Goal: Task Accomplishment & Management: Complete application form

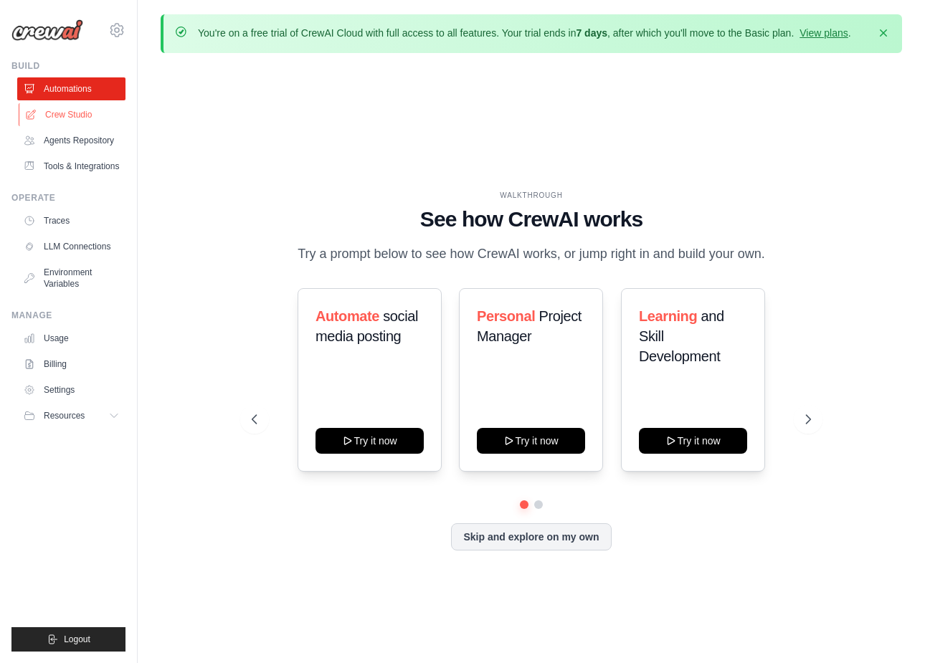
click at [81, 112] on link "Crew Studio" at bounding box center [73, 114] width 108 height 23
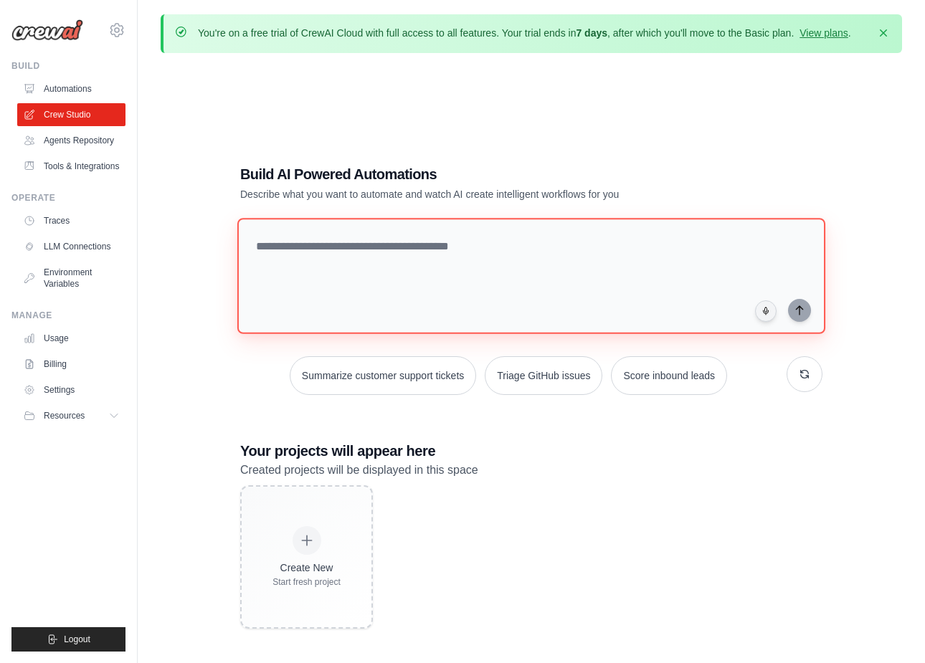
click at [413, 272] on textarea at bounding box center [531, 276] width 588 height 116
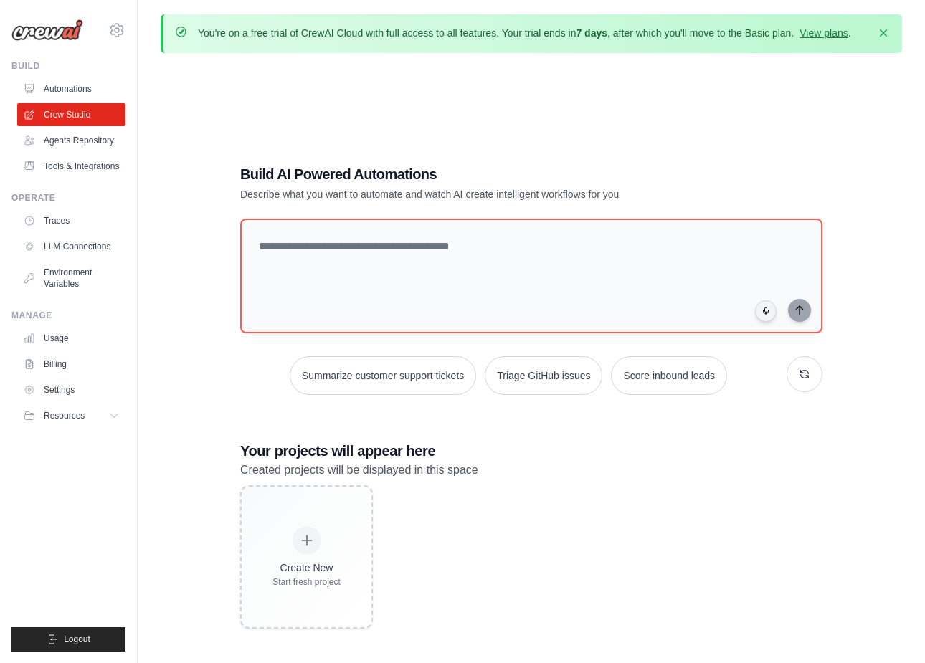
click at [185, 247] on div "Build AI Powered Automations Describe what you want to automate and watch AI cr…" at bounding box center [531, 396] width 741 height 663
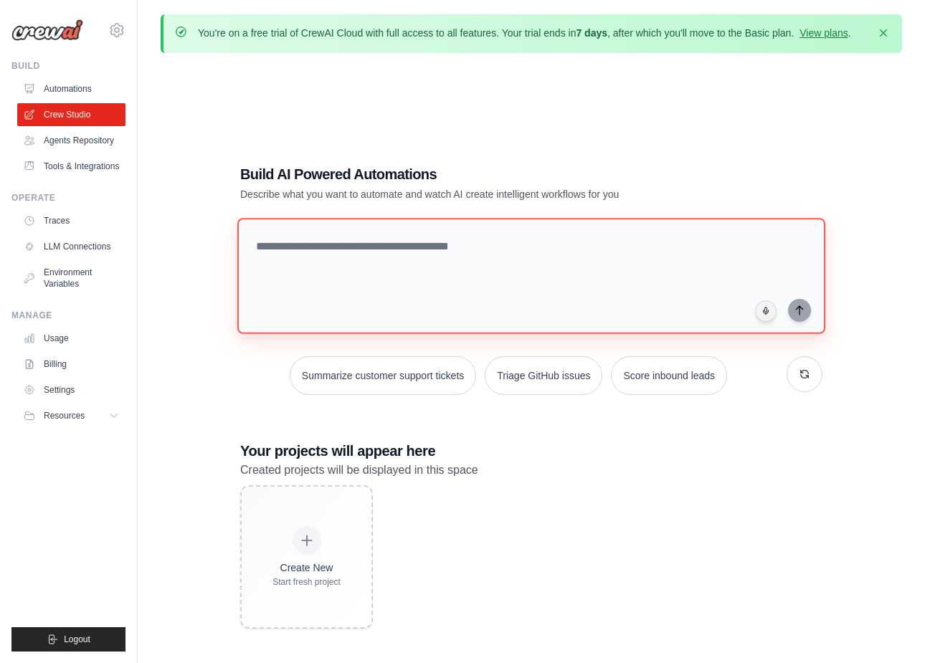
click at [352, 263] on textarea at bounding box center [531, 276] width 588 height 116
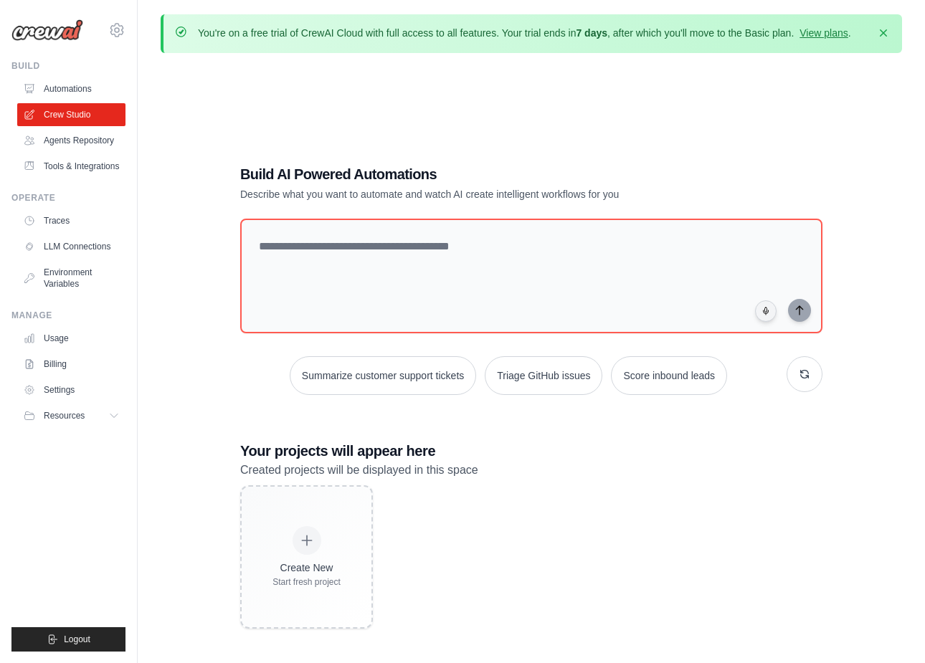
click at [196, 229] on div "Build AI Powered Automations Describe what you want to automate and watch AI cr…" at bounding box center [531, 396] width 741 height 663
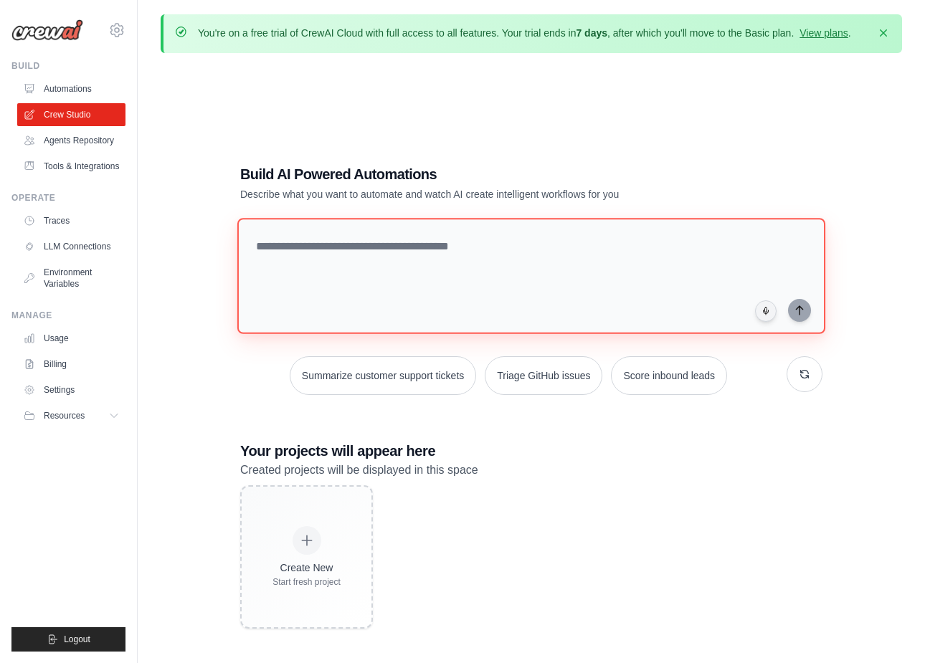
click at [346, 267] on textarea at bounding box center [531, 276] width 588 height 116
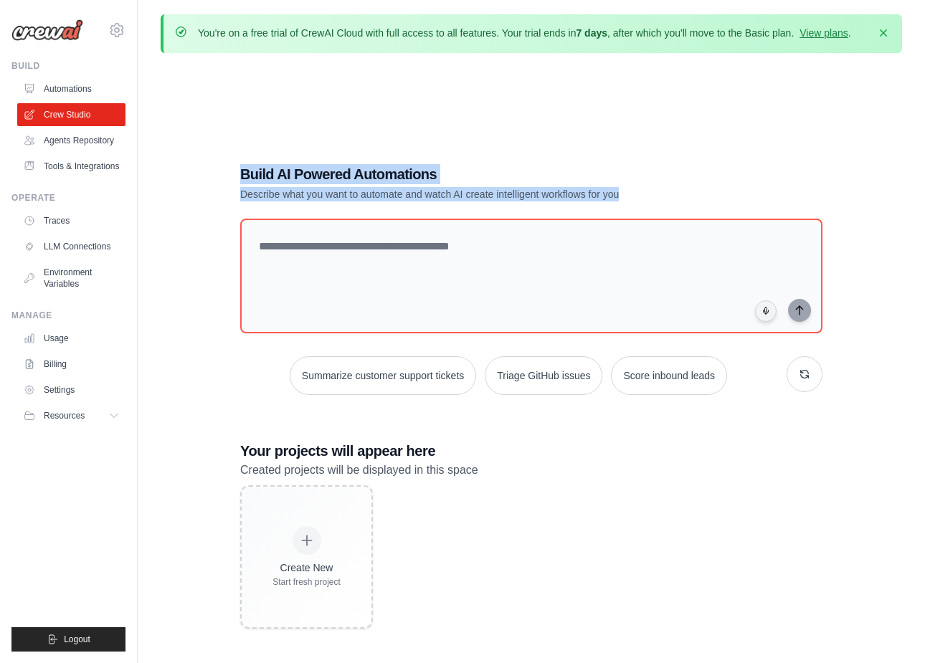
drag, startPoint x: 242, startPoint y: 168, endPoint x: 713, endPoint y: 199, distance: 472.1
click at [713, 199] on div "Build AI Powered Automations Describe what you want to automate and watch AI cr…" at bounding box center [481, 182] width 482 height 37
click at [734, 195] on div "Build AI Powered Automations Describe what you want to automate and watch AI cr…" at bounding box center [531, 182] width 582 height 37
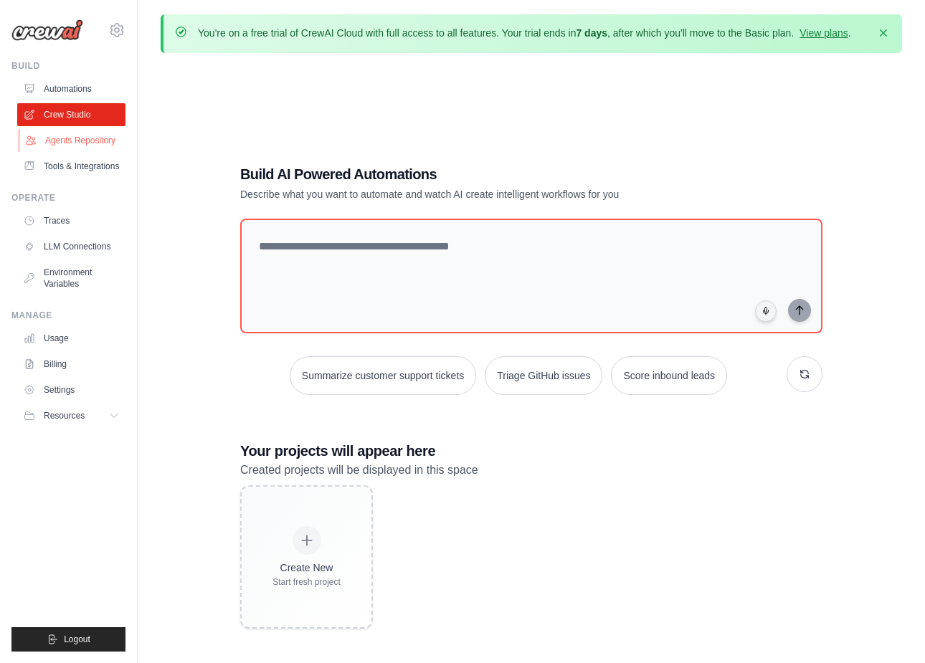
click at [69, 138] on link "Agents Repository" at bounding box center [73, 140] width 108 height 23
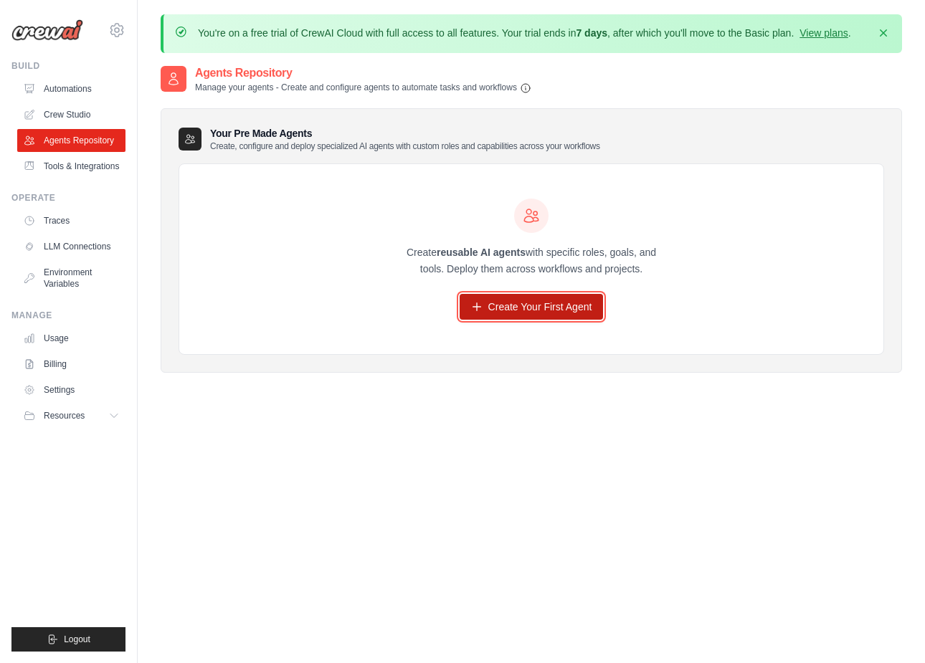
click at [536, 308] on link "Create Your First Agent" at bounding box center [532, 307] width 144 height 26
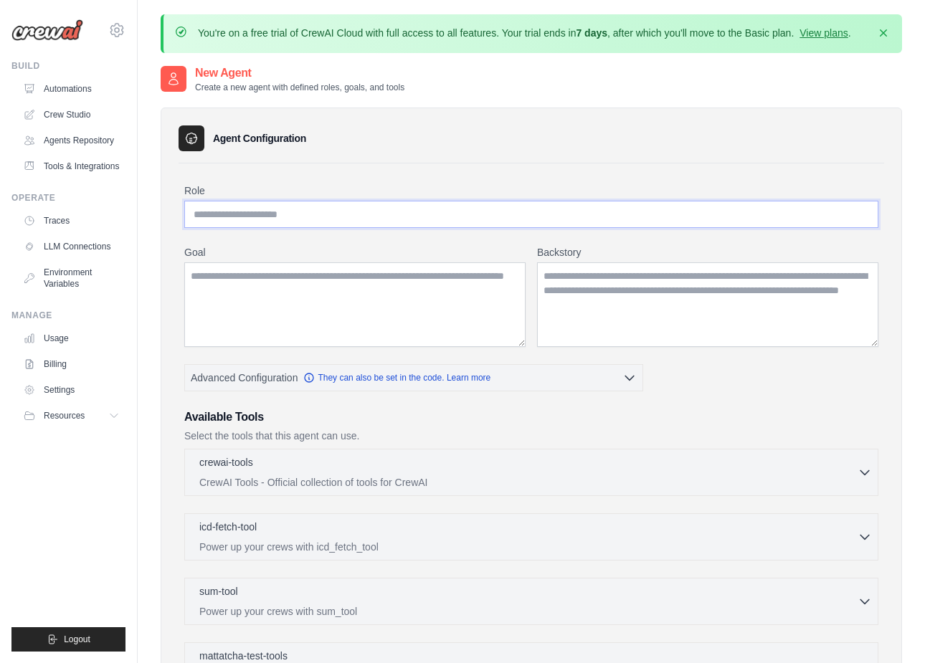
click at [360, 215] on input "Role" at bounding box center [531, 214] width 694 height 27
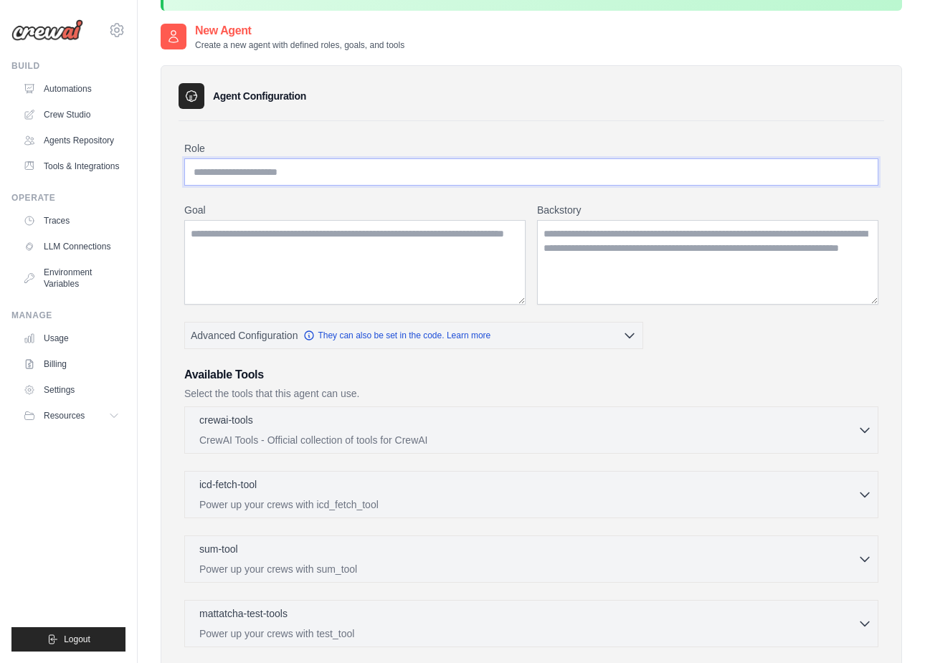
scroll to position [39, 0]
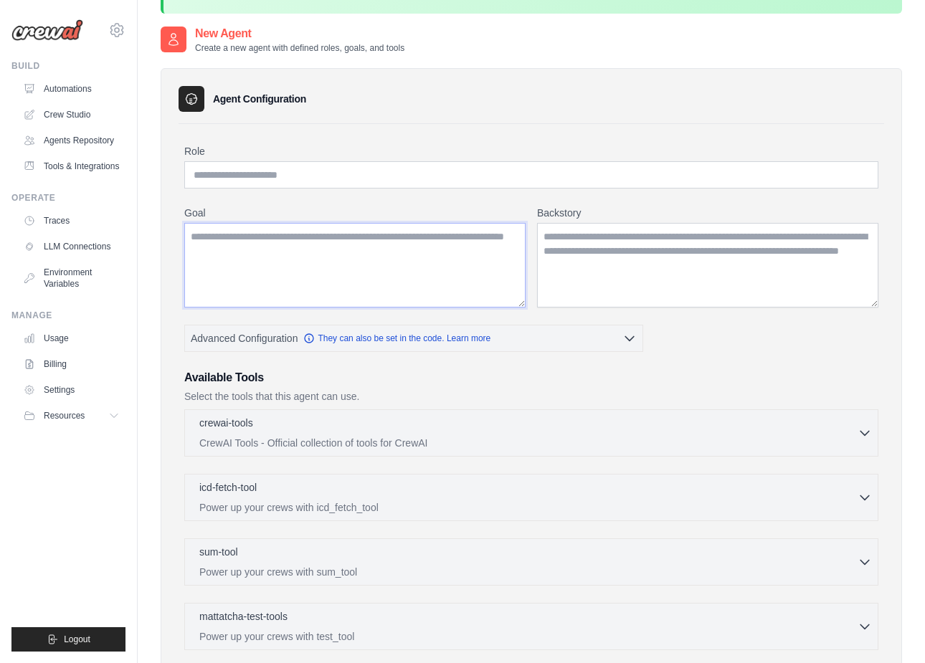
click at [367, 256] on textarea "Goal" at bounding box center [354, 265] width 341 height 85
click at [688, 256] on textarea "Backstory" at bounding box center [707, 265] width 341 height 85
click at [525, 338] on button "Advanced Configuration They can also be set in the code. Learn more" at bounding box center [413, 338] width 457 height 26
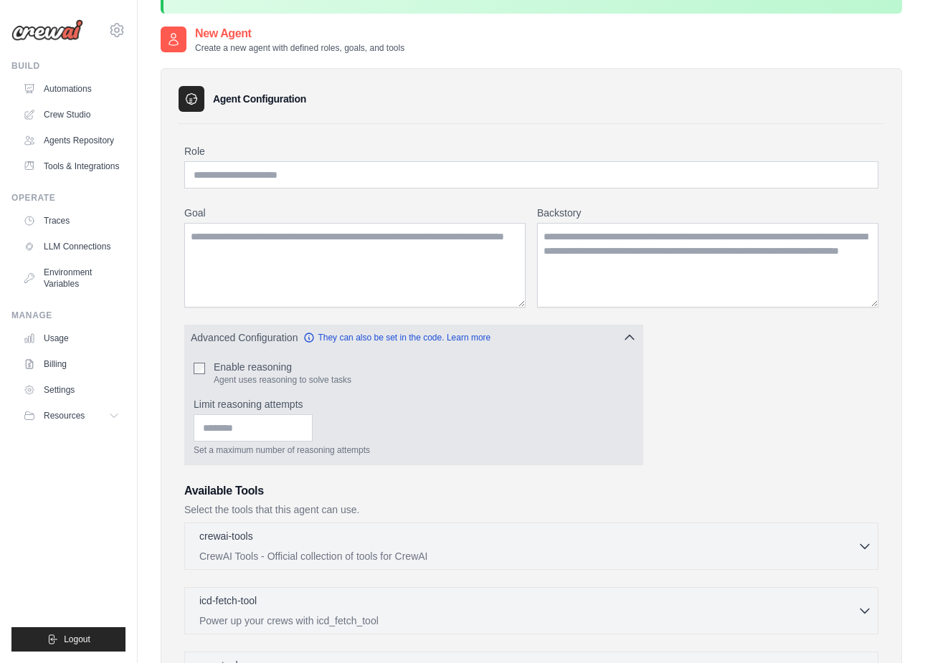
click at [265, 339] on span "Advanced Configuration" at bounding box center [244, 338] width 107 height 14
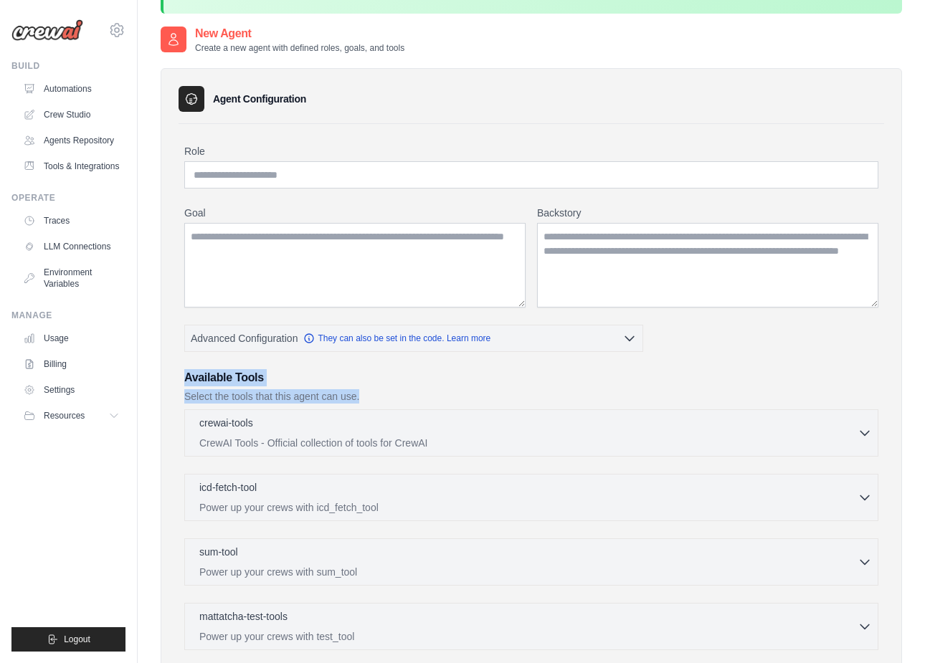
drag, startPoint x: 184, startPoint y: 366, endPoint x: 442, endPoint y: 402, distance: 260.0
click at [442, 402] on div "Role Goal Backstory Advanced Configuration They can also be set in the code. Le…" at bounding box center [531, 499] width 694 height 710
click at [545, 396] on p "Select the tools that this agent can use." at bounding box center [531, 396] width 694 height 14
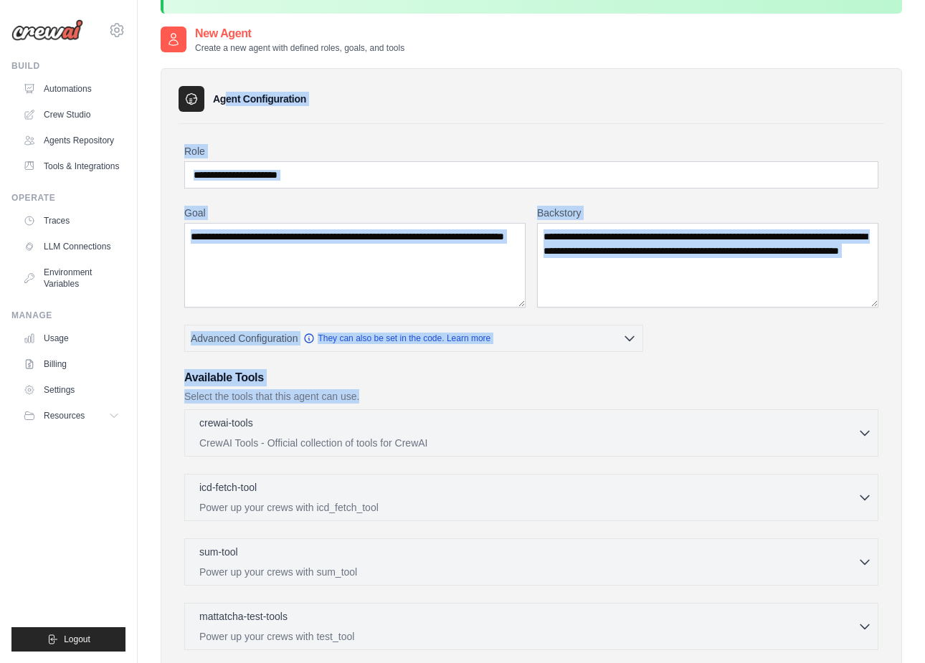
drag, startPoint x: 507, startPoint y: 395, endPoint x: 508, endPoint y: 79, distance: 316.2
click at [508, 79] on div "Agent Configuration Role Goal Backstory Advanced Configuration" at bounding box center [531, 492] width 741 height 848
click at [543, 68] on div "Agent Configuration Role Goal Backstory Advanced Configuration" at bounding box center [531, 492] width 741 height 848
drag, startPoint x: 543, startPoint y: 68, endPoint x: 544, endPoint y: 460, distance: 391.5
click at [544, 460] on div "Agent Configuration Role Goal Backstory Advanced Configuration" at bounding box center [531, 492] width 741 height 848
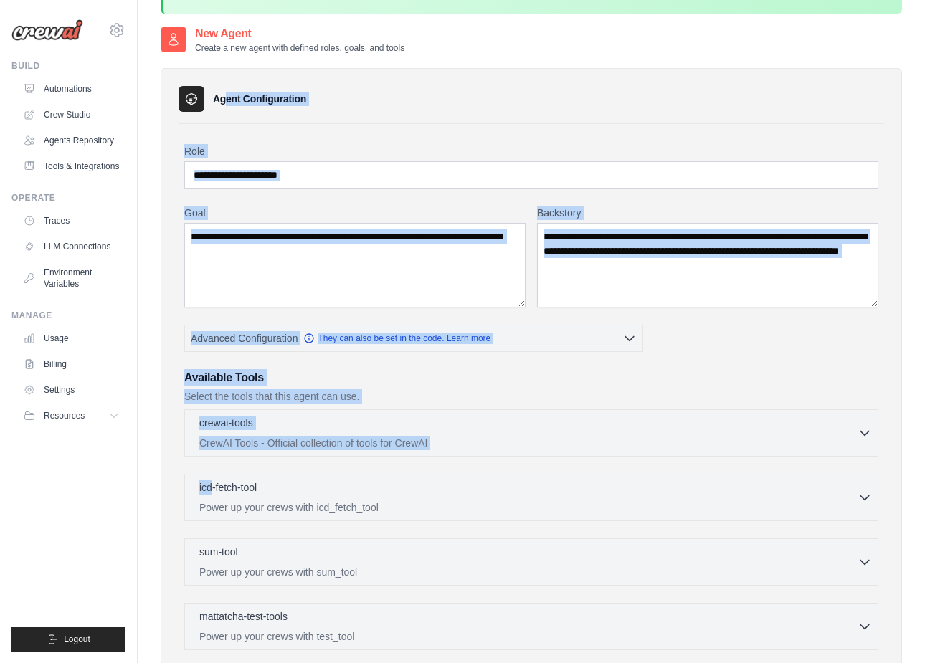
click at [554, 463] on div "crewai-tools 0 selected CrewAI Tools - Official collection of tools for CrewAI" at bounding box center [531, 584] width 694 height 350
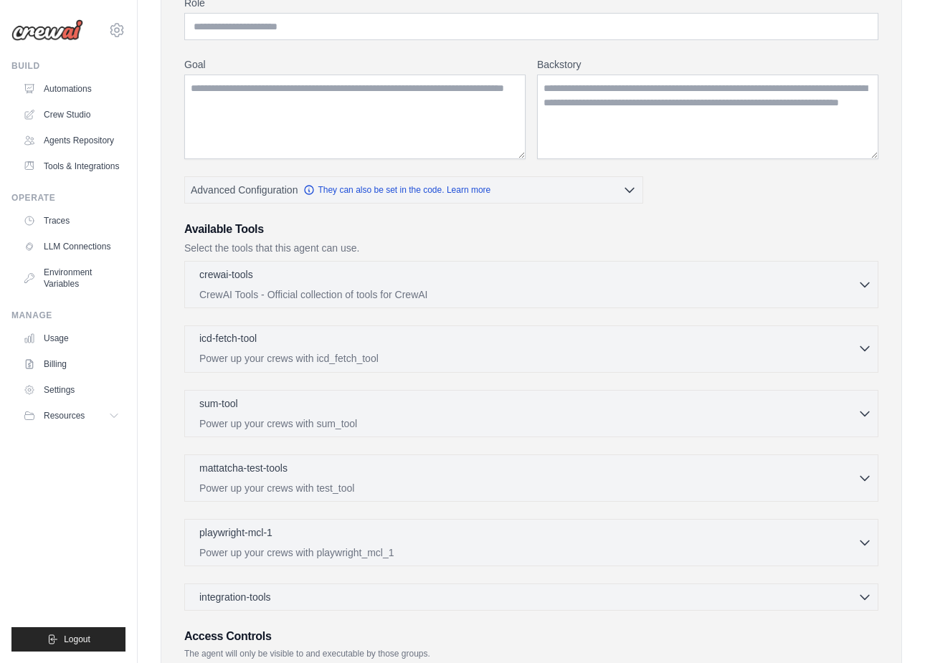
scroll to position [329, 0]
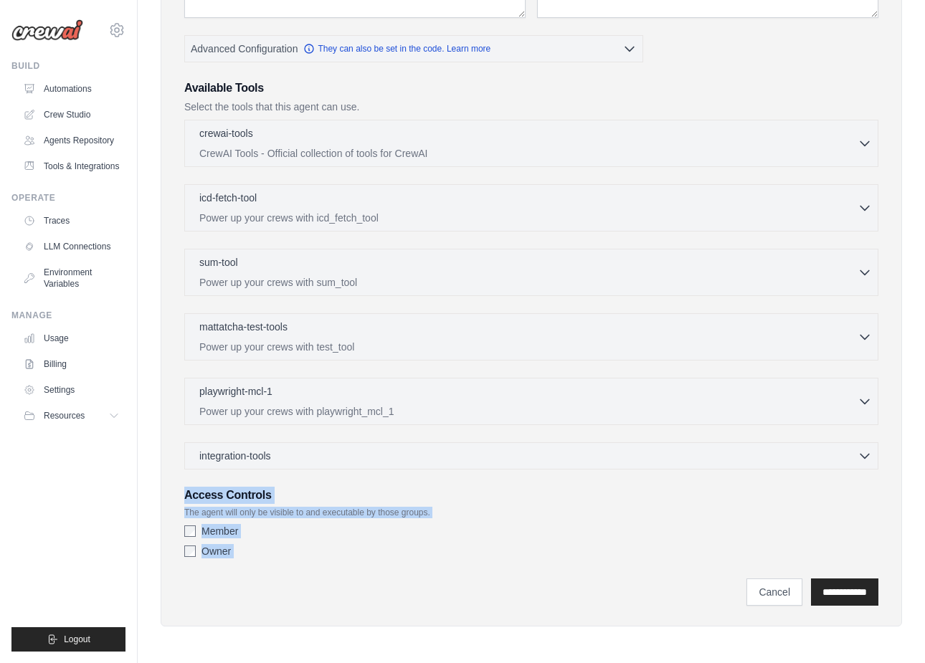
drag, startPoint x: 176, startPoint y: 489, endPoint x: 419, endPoint y: 584, distance: 261.1
click at [419, 584] on div "Agent Configuration Role Goal Backstory Advanced Configuration" at bounding box center [531, 202] width 741 height 848
click at [320, 592] on div "**********" at bounding box center [531, 592] width 694 height 27
drag, startPoint x: 320, startPoint y: 592, endPoint x: 310, endPoint y: 482, distance: 110.9
click at [310, 482] on div "Role Goal Backstory Advanced Configuration They can also be set in the code. Le…" at bounding box center [532, 221] width 706 height 774
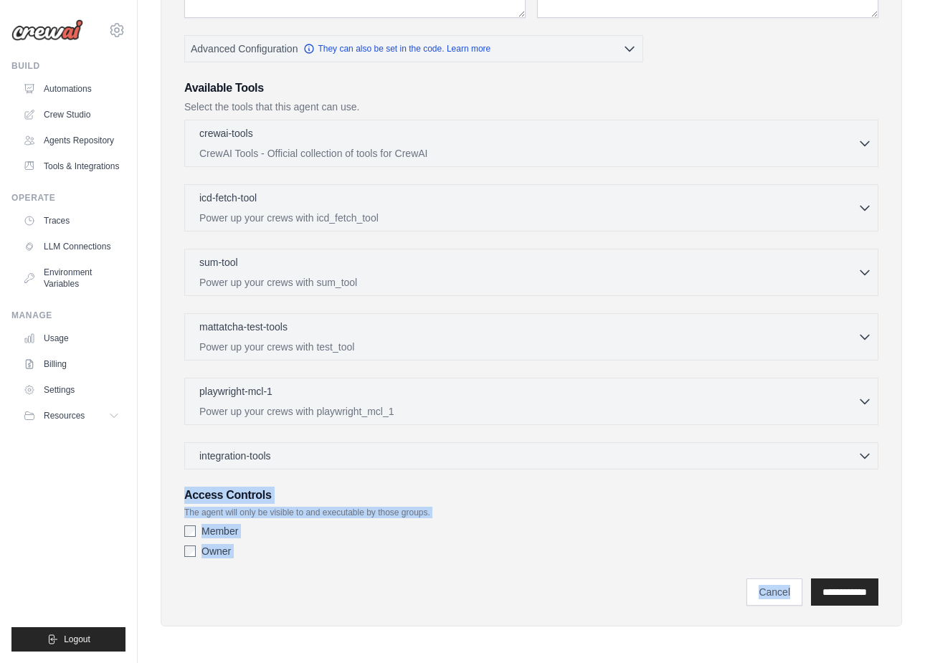
click at [324, 476] on div "Role Goal Backstory Advanced Configuration They can also be set in the code. Le…" at bounding box center [531, 209] width 694 height 710
drag, startPoint x: 324, startPoint y: 476, endPoint x: 315, endPoint y: 601, distance: 125.1
click at [315, 601] on div "Role Goal Backstory Advanced Configuration They can also be set in the code. Le…" at bounding box center [532, 221] width 706 height 774
click at [314, 582] on div "**********" at bounding box center [531, 592] width 694 height 27
drag, startPoint x: 314, startPoint y: 582, endPoint x: 177, endPoint y: 481, distance: 169.8
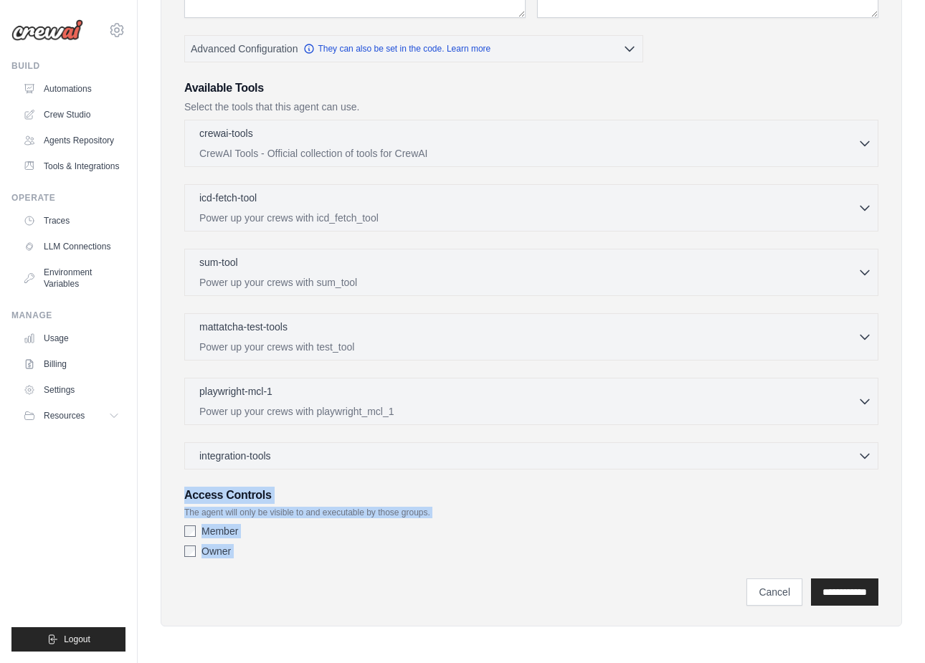
click at [177, 481] on div "Agent Configuration Role Goal Backstory Advanced Configuration" at bounding box center [531, 202] width 741 height 848
click at [181, 493] on div "Role Goal Backstory Advanced Configuration They can also be set in the code. Le…" at bounding box center [532, 221] width 706 height 774
drag, startPoint x: 181, startPoint y: 493, endPoint x: 299, endPoint y: 575, distance: 143.8
click at [299, 575] on div "Role Goal Backstory Advanced Configuration They can also be set in the code. Le…" at bounding box center [532, 221] width 706 height 774
click at [328, 564] on div "**********" at bounding box center [531, 585] width 694 height 42
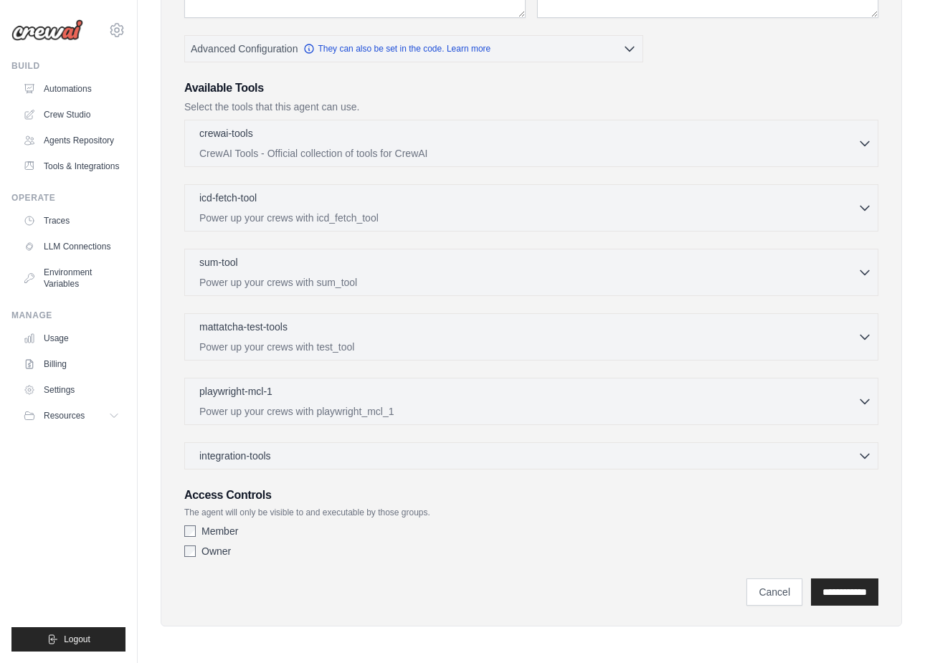
scroll to position [0, 0]
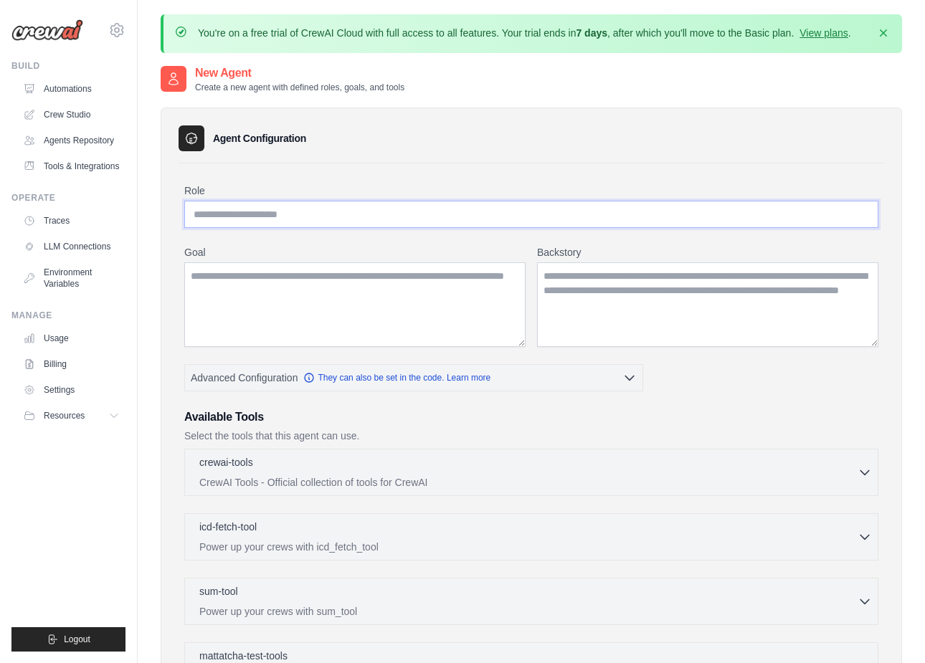
click at [383, 220] on input "Role" at bounding box center [531, 214] width 694 height 27
type input "****"
click at [343, 327] on textarea "Goal" at bounding box center [354, 304] width 341 height 85
type textarea "****"
click at [294, 470] on div "crewai-tools 0 selected" at bounding box center [528, 463] width 658 height 17
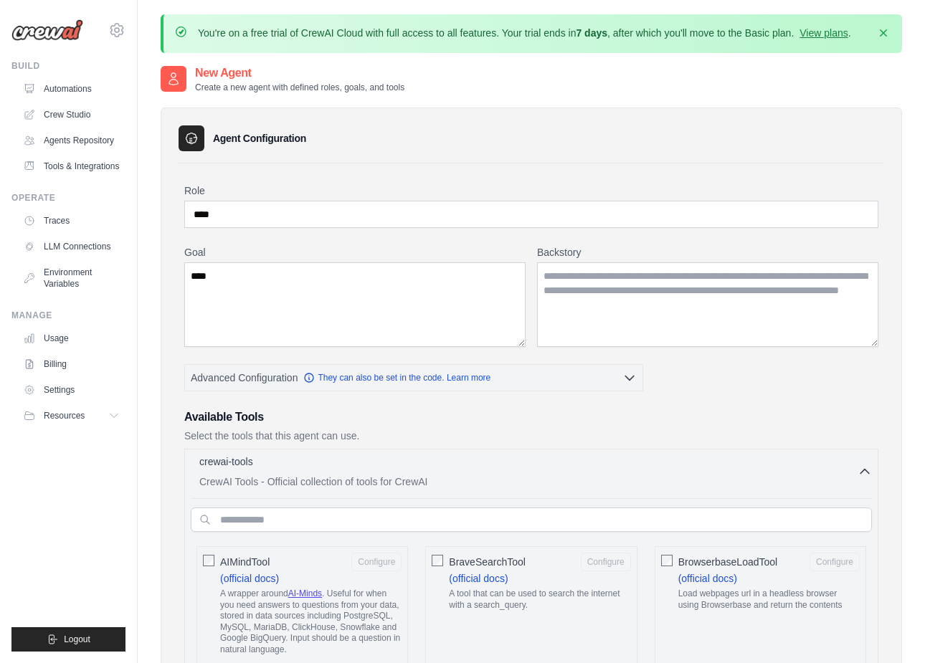
click at [294, 470] on div "crewai-tools 0 selected" at bounding box center [528, 463] width 658 height 17
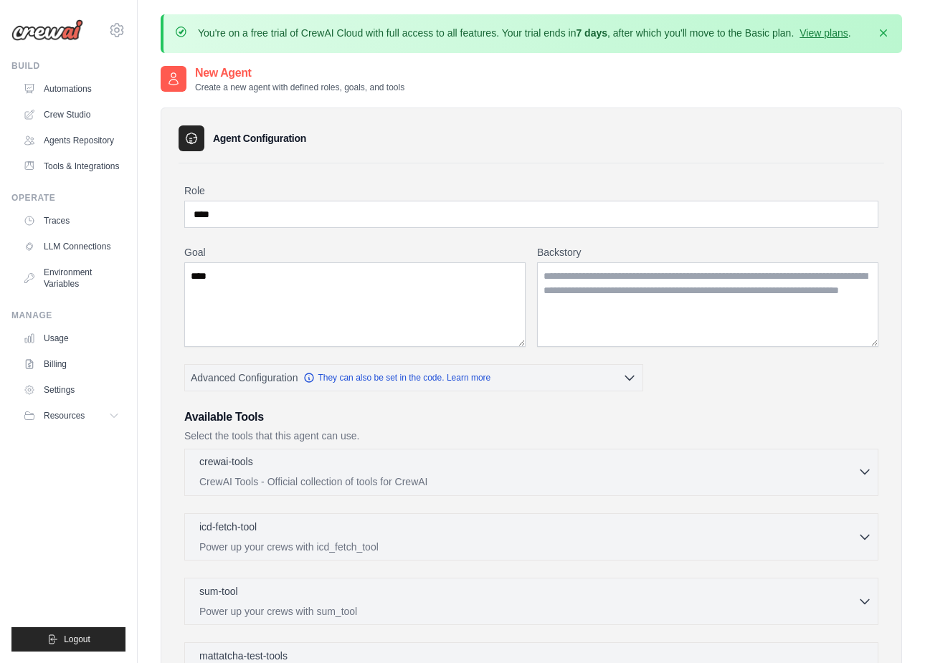
click at [294, 470] on div "crewai-tools 0 selected" at bounding box center [528, 463] width 658 height 17
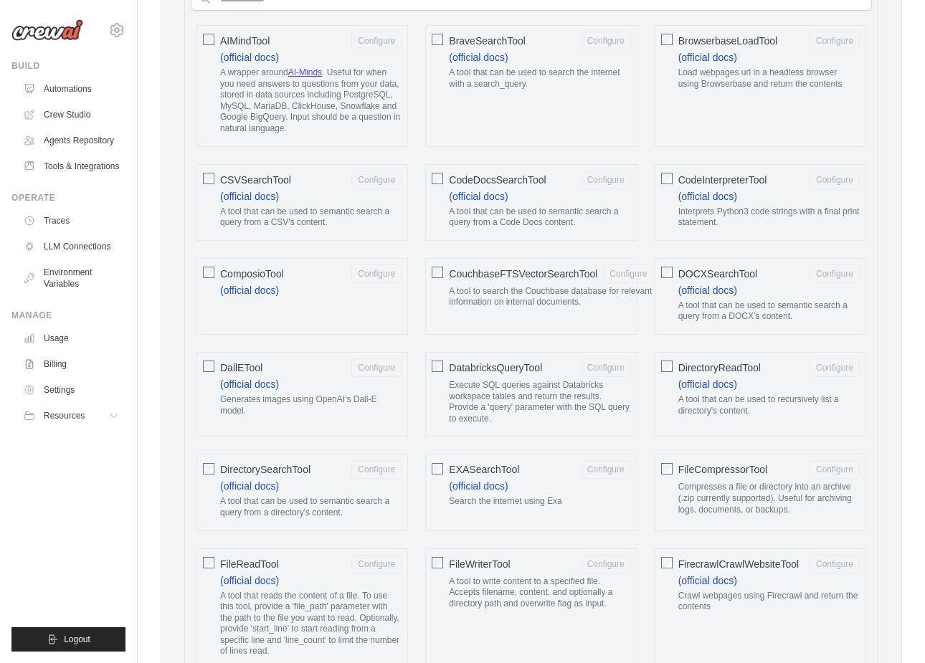
scroll to position [527, 0]
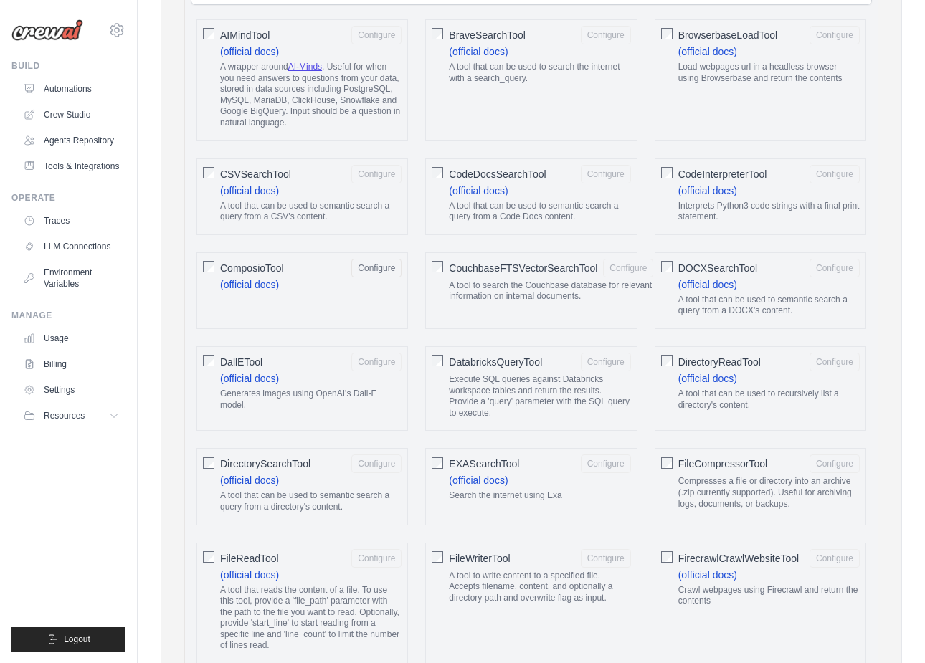
click at [374, 320] on div "ComposioTool Configure (official docs)" at bounding box center [302, 290] width 212 height 77
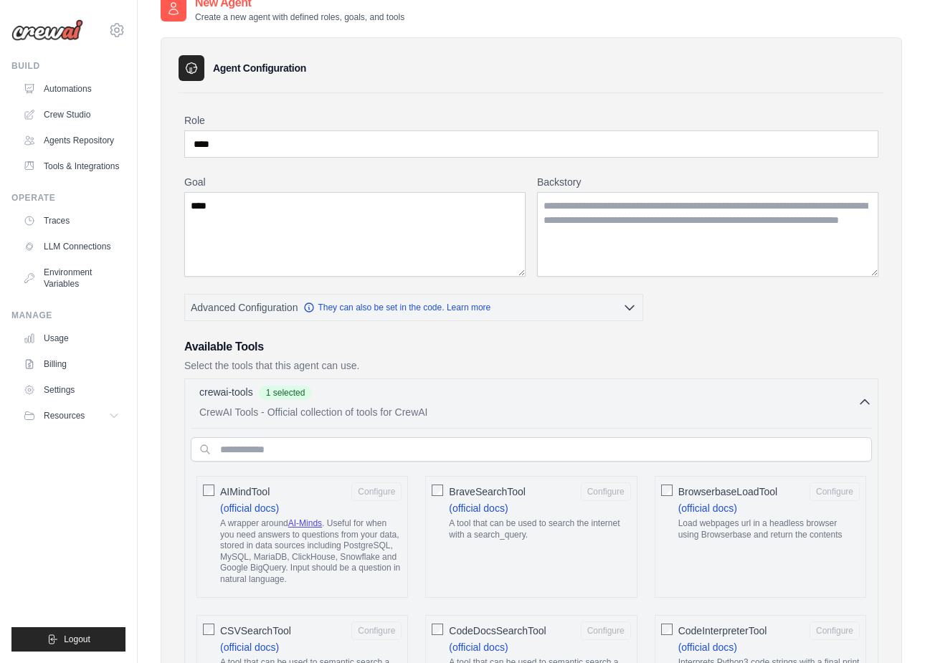
scroll to position [0, 0]
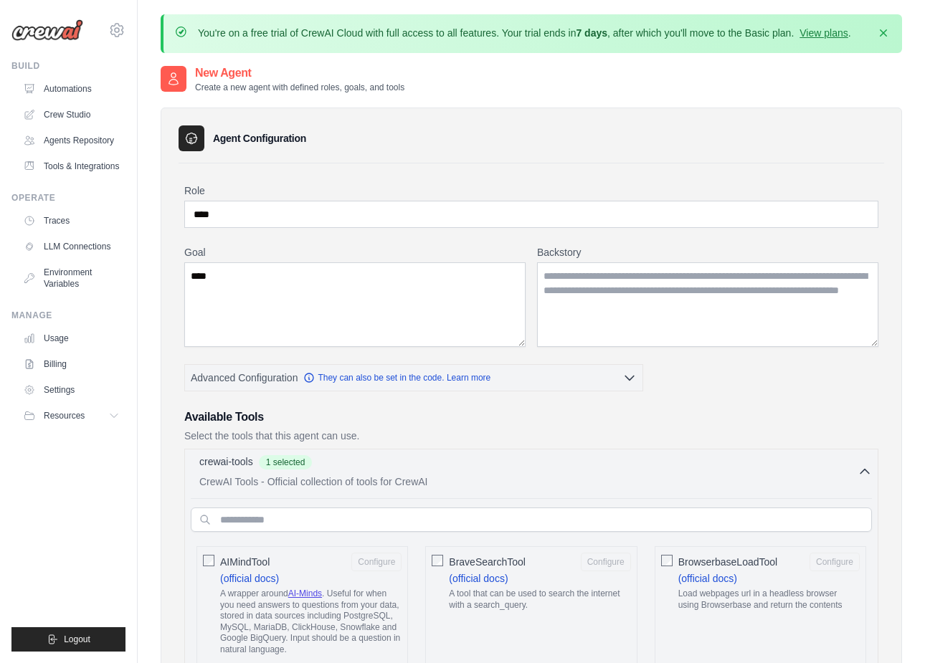
click at [399, 462] on div "crewai-tools 1 selected" at bounding box center [528, 463] width 658 height 17
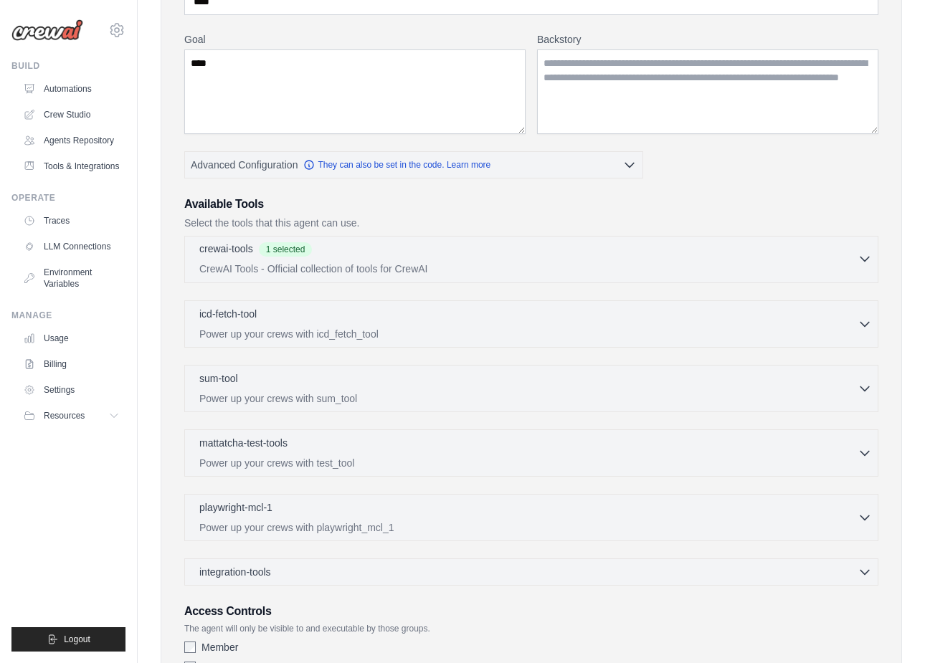
scroll to position [227, 0]
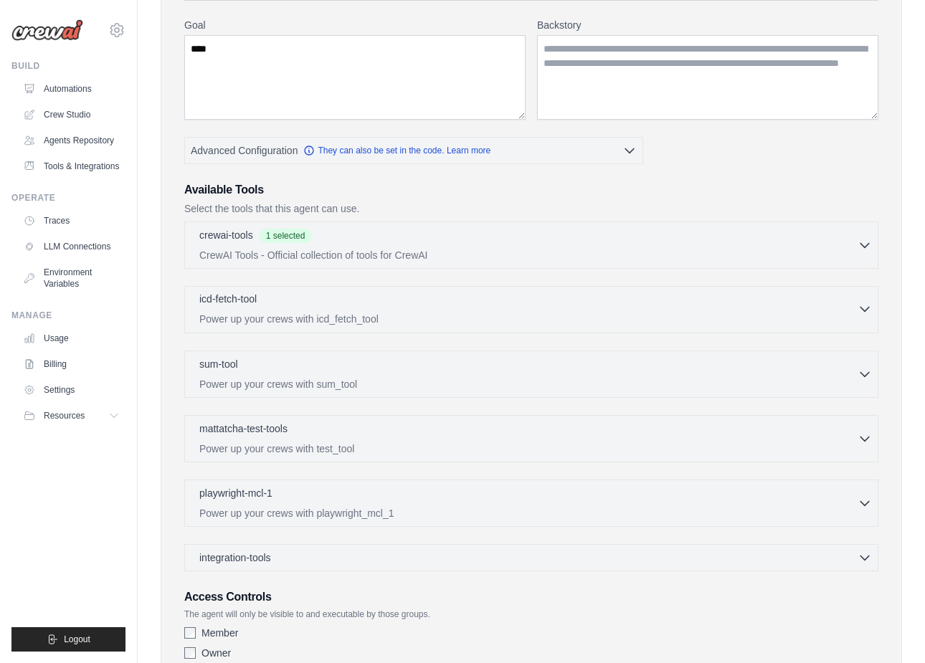
click at [366, 313] on p "Power up your crews with icd_fetch_tool" at bounding box center [528, 319] width 658 height 14
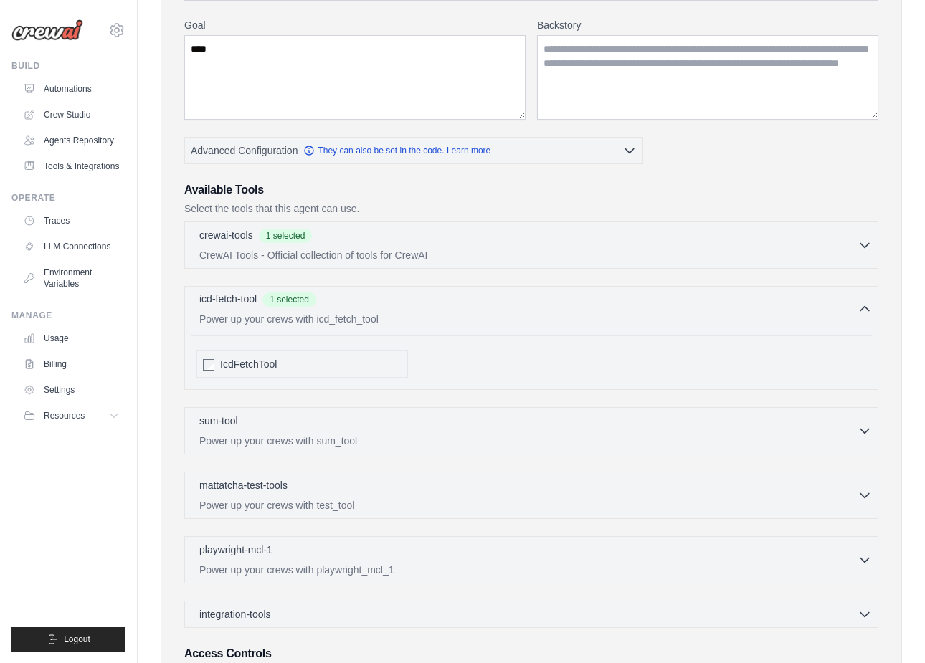
click at [362, 303] on div "icd-fetch-tool 1 selected" at bounding box center [528, 300] width 658 height 17
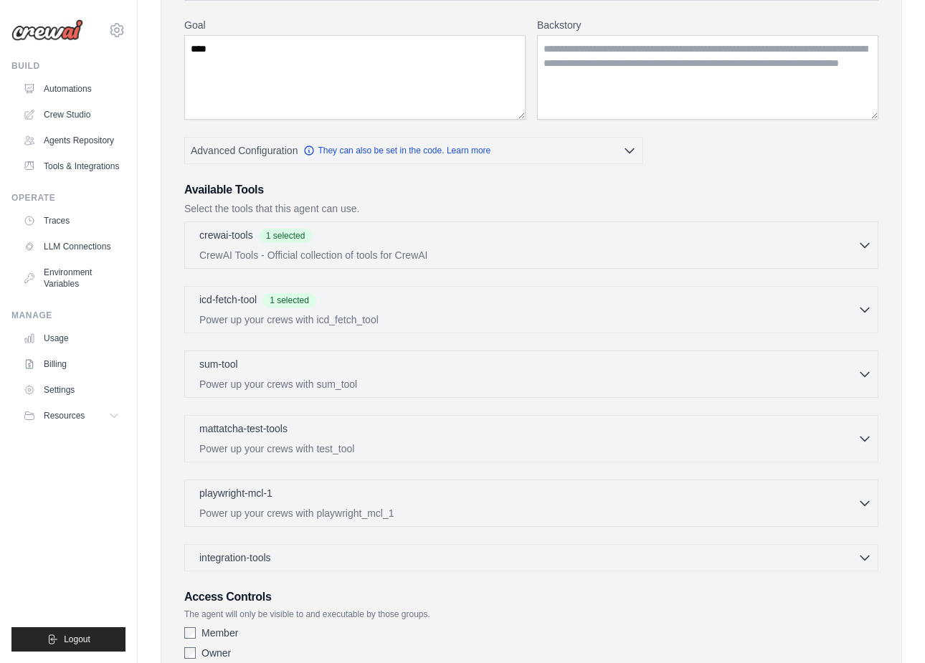
scroll to position [329, 0]
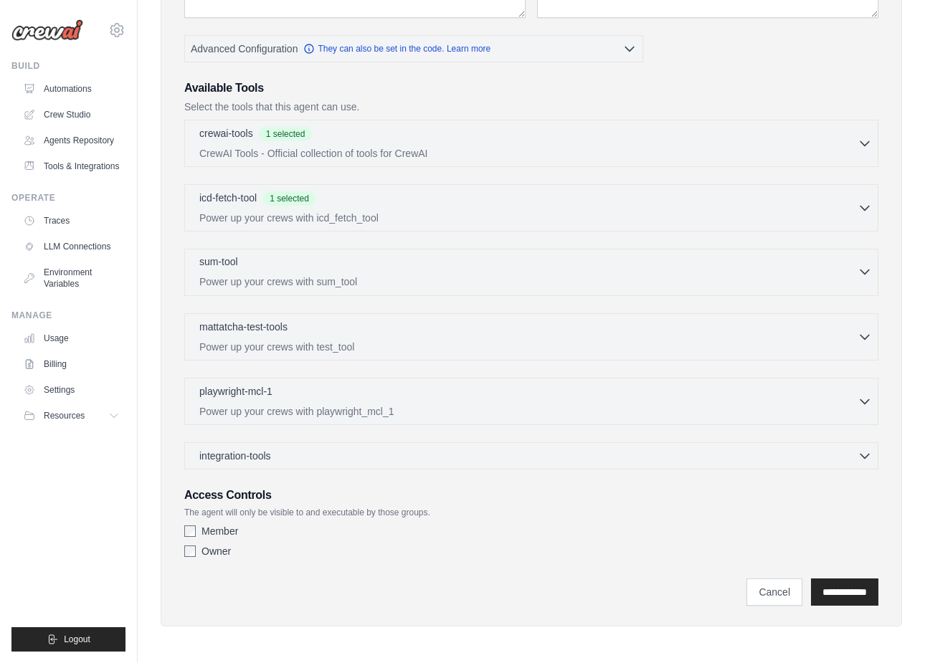
click at [268, 278] on p "Power up your crews with sum_tool" at bounding box center [528, 282] width 658 height 14
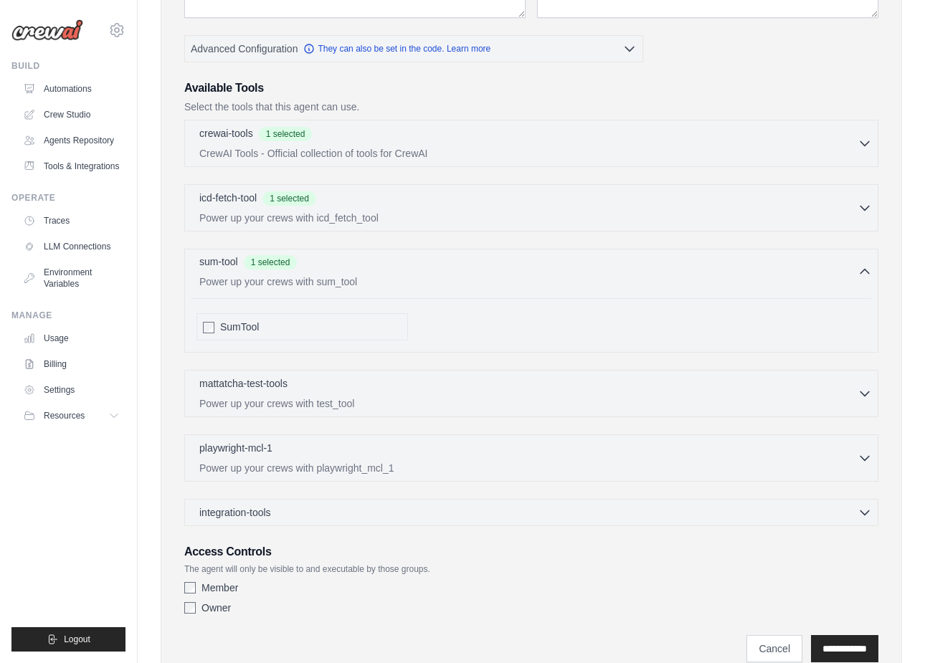
click at [322, 256] on div "sum-tool 1 selected" at bounding box center [528, 263] width 658 height 17
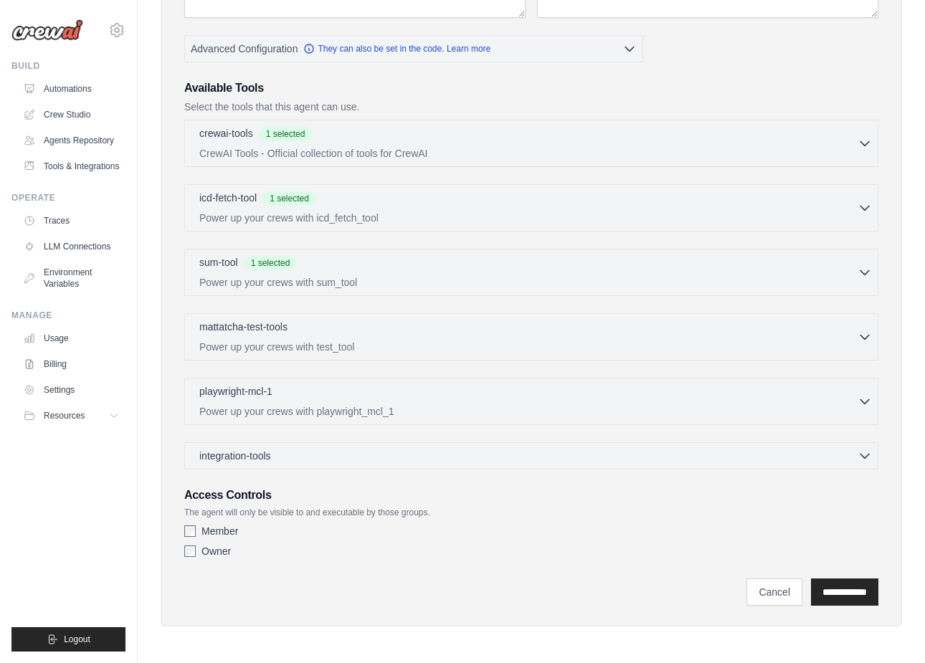
click at [303, 560] on div "Member Owner" at bounding box center [531, 544] width 694 height 40
click at [222, 552] on label "Owner" at bounding box center [215, 551] width 29 height 14
click at [835, 592] on input "**********" at bounding box center [844, 592] width 67 height 27
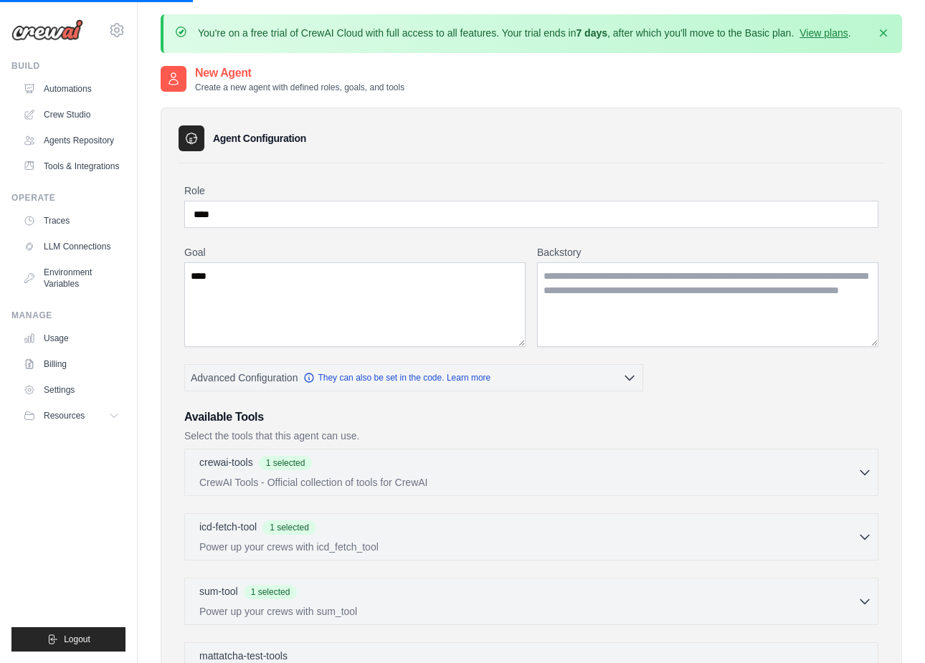
click at [501, 31] on p "You're on a free trial of CrewAI Cloud with full access to all features. Your t…" at bounding box center [524, 33] width 653 height 14
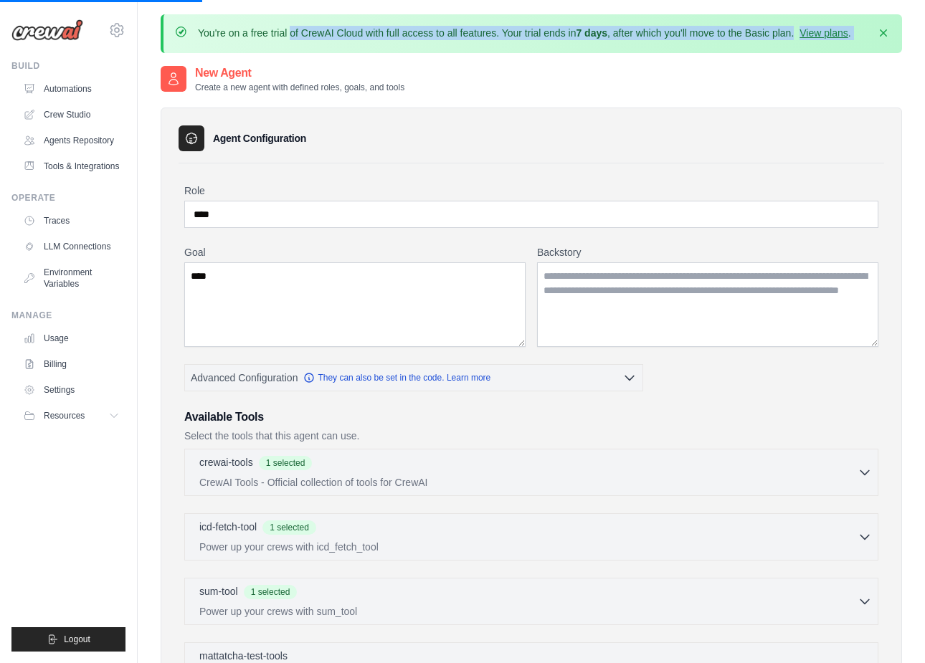
click at [511, 32] on p "You're on a free trial of CrewAI Cloud with full access to all features. Your t…" at bounding box center [524, 33] width 653 height 14
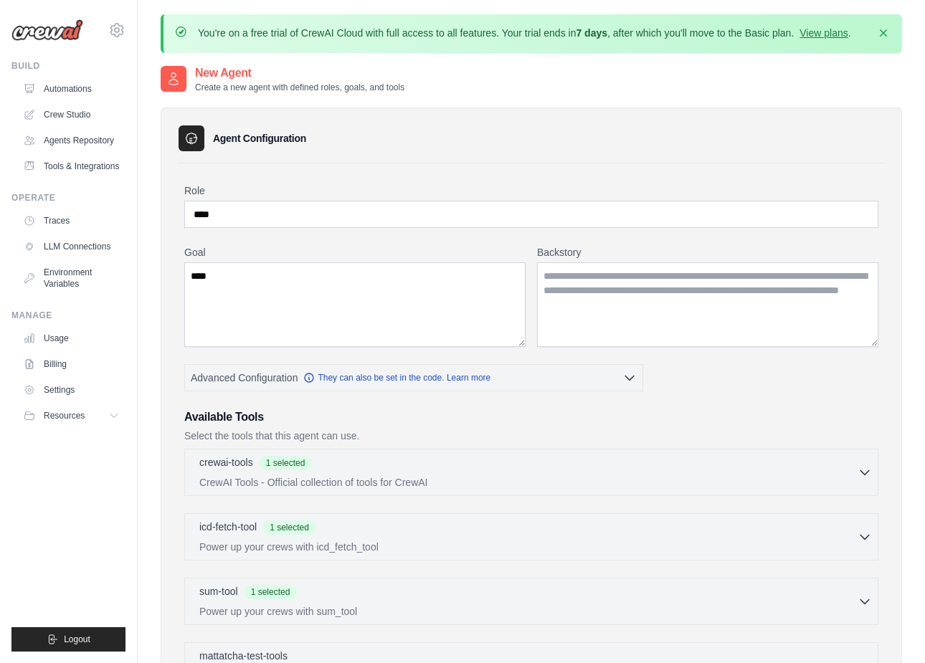
click at [511, 32] on p "You're on a free trial of CrewAI Cloud with full access to all features. Your t…" at bounding box center [524, 33] width 653 height 14
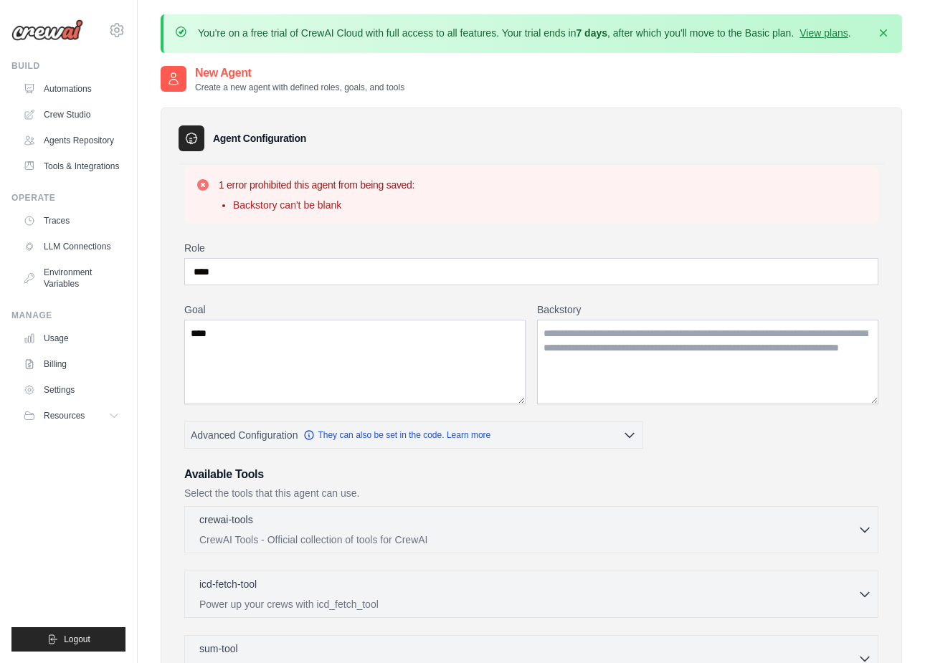
click at [501, 33] on p "You're on a free trial of CrewAI Cloud with full access to all features. Your t…" at bounding box center [524, 33] width 653 height 14
click at [511, 32] on p "You're on a free trial of CrewAI Cloud with full access to all features. Your t…" at bounding box center [524, 33] width 653 height 14
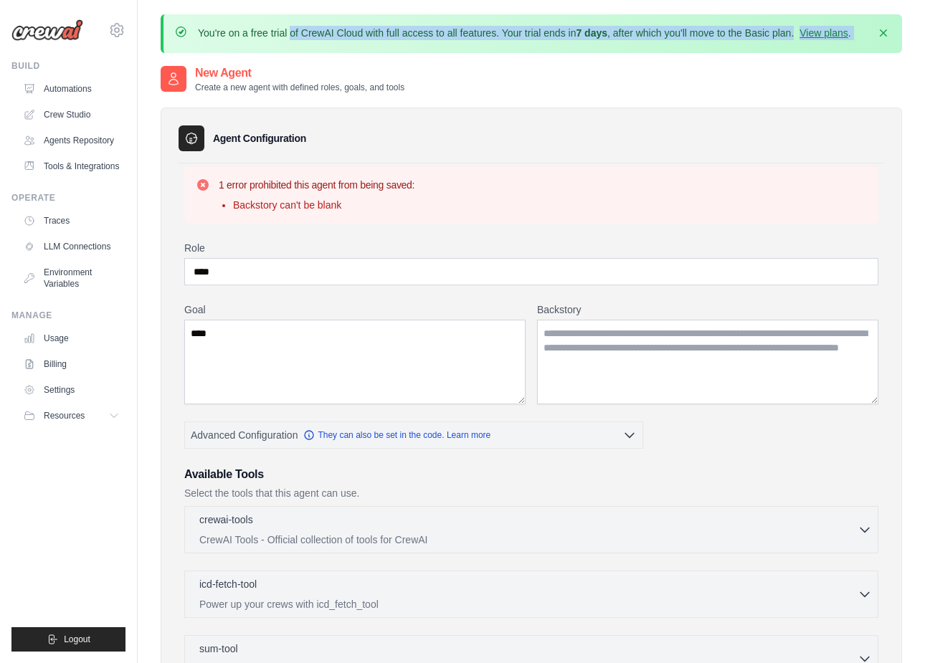
click at [503, 144] on div "Agent Configuration" at bounding box center [532, 138] width 706 height 26
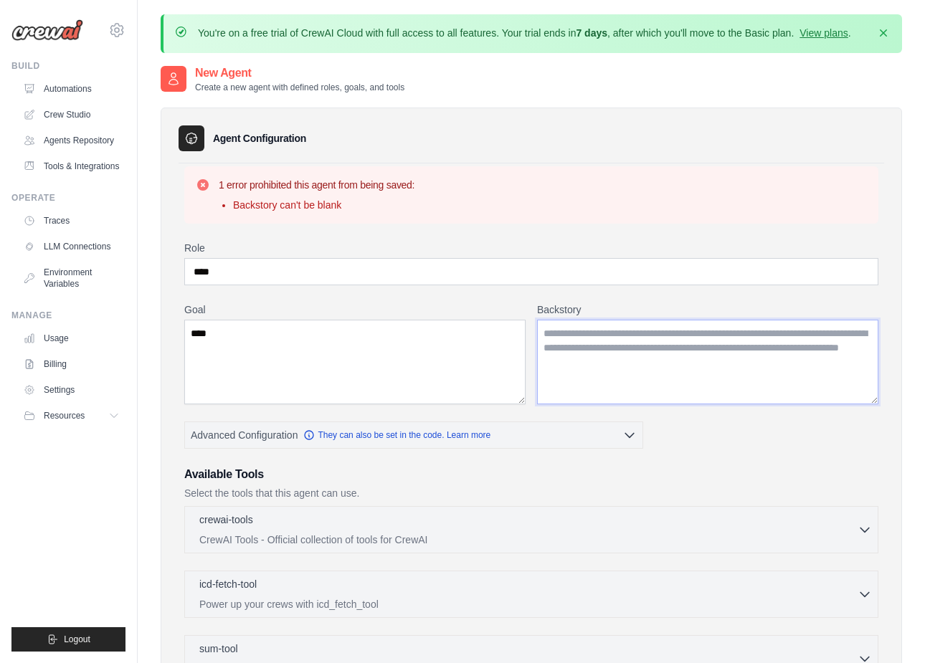
click at [620, 348] on textarea "Backstory" at bounding box center [707, 362] width 341 height 85
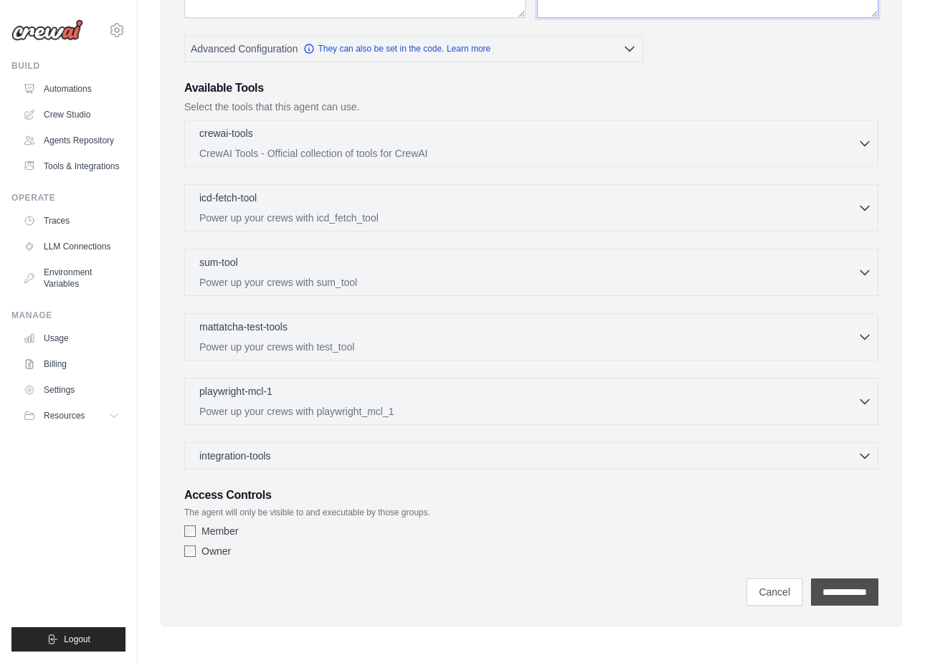
type textarea "****"
click at [828, 581] on input "**********" at bounding box center [844, 592] width 67 height 27
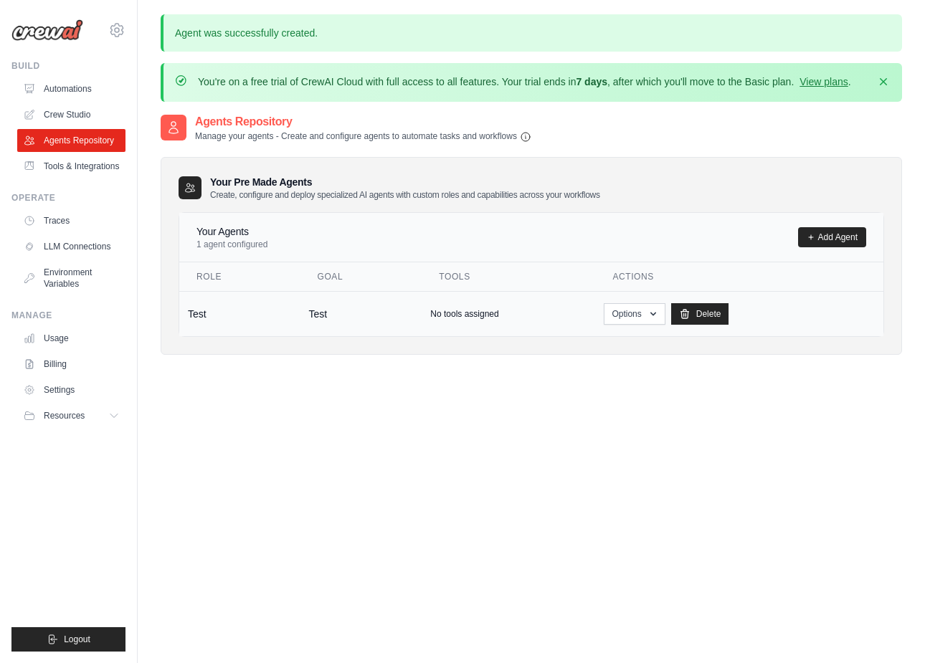
click at [452, 312] on p "No tools assigned" at bounding box center [464, 313] width 68 height 11
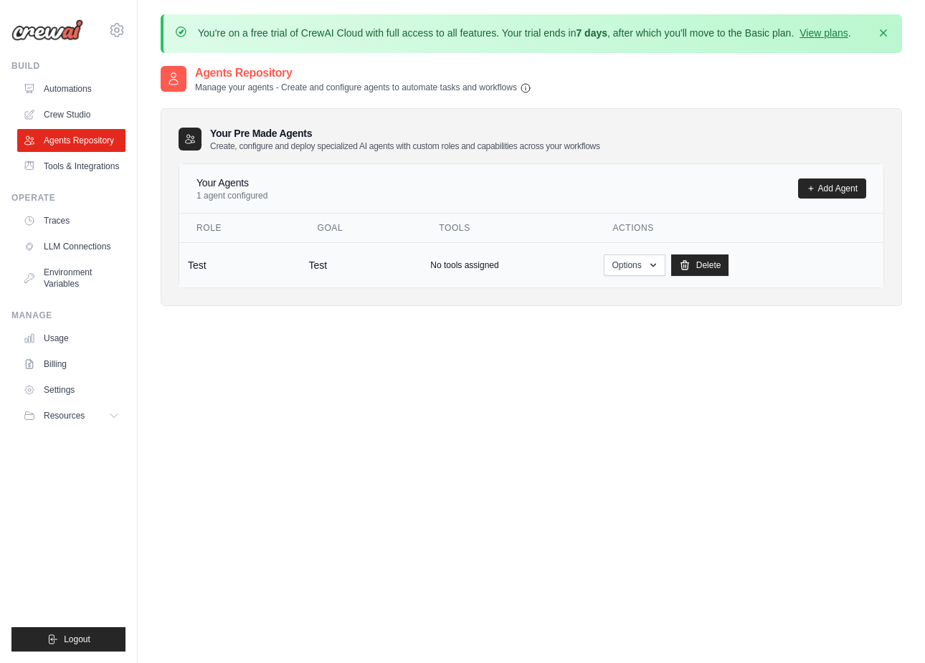
click at [466, 255] on td "No tools assigned" at bounding box center [509, 264] width 174 height 45
click at [456, 262] on p "No tools assigned" at bounding box center [464, 265] width 68 height 11
click at [359, 267] on td "Test" at bounding box center [361, 264] width 122 height 45
click at [636, 266] on button "Options" at bounding box center [634, 265] width 61 height 22
click at [604, 295] on link "Show" at bounding box center [613, 298] width 103 height 26
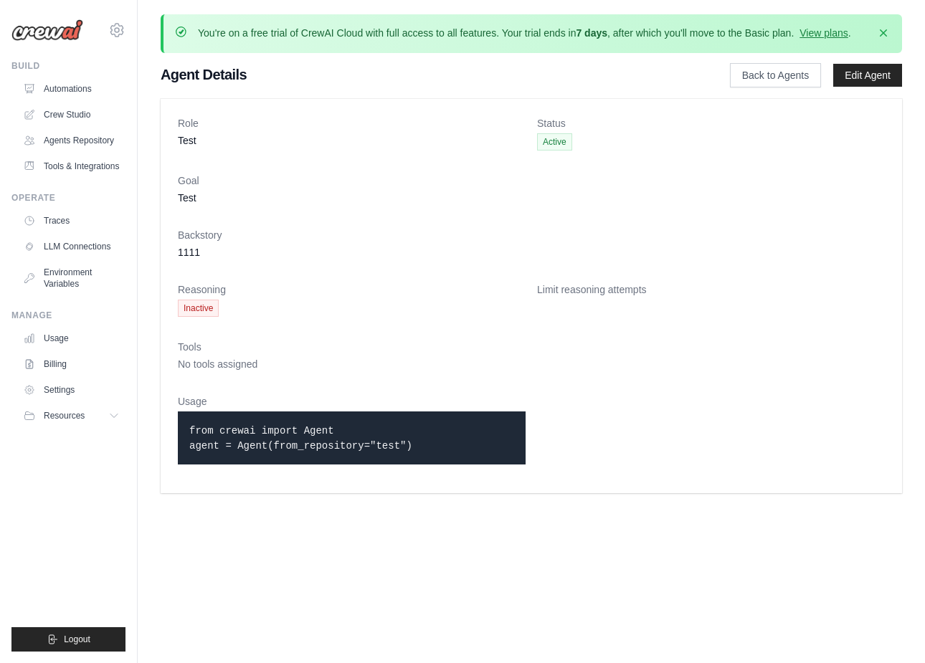
click at [511, 29] on p "You're on a free trial of CrewAI Cloud with full access to all features. Your t…" at bounding box center [524, 33] width 653 height 14
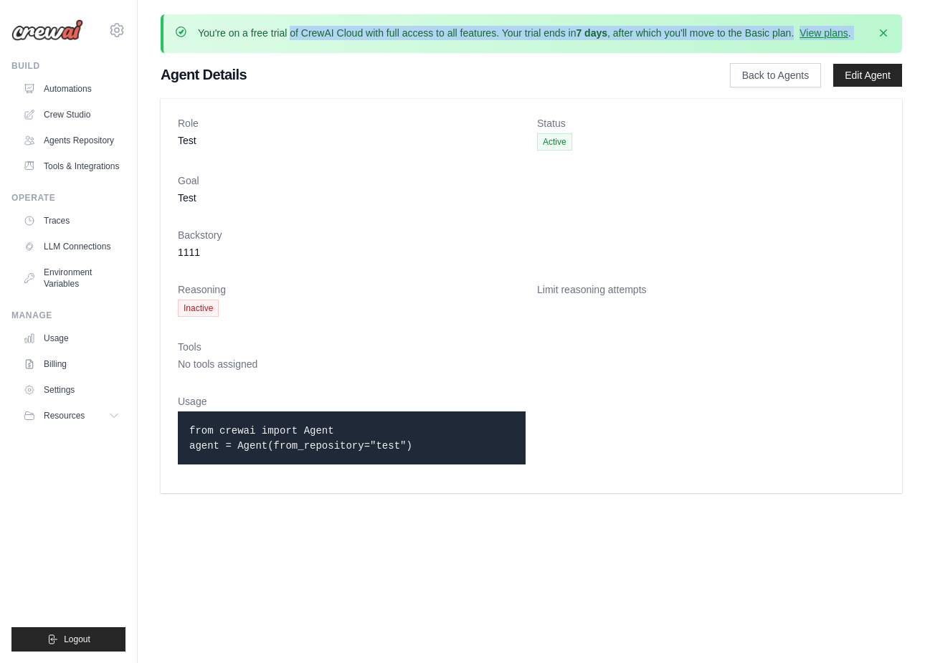
click at [511, 29] on p "You're on a free trial of CrewAI Cloud with full access to all features. Your t…" at bounding box center [524, 33] width 653 height 14
click at [498, 11] on main "You're on a free trial of CrewAI Cloud with full access to all features. Your t…" at bounding box center [531, 254] width 787 height 508
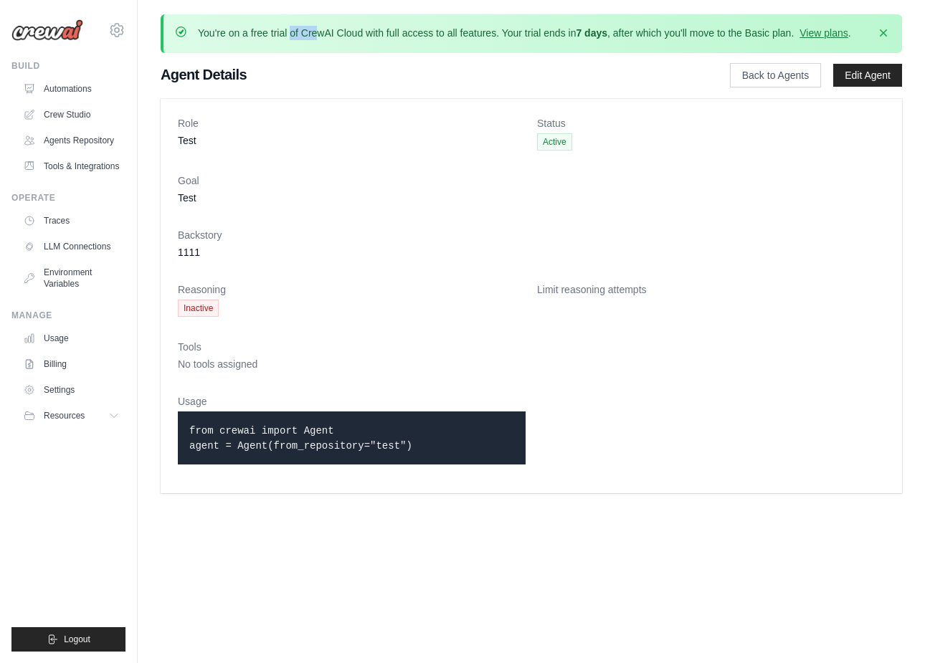
click at [452, 442] on p "from crewai import Agent agent = Agent(from_repository="test")" at bounding box center [351, 438] width 325 height 30
drag, startPoint x: 476, startPoint y: 450, endPoint x: 504, endPoint y: 7, distance: 444.0
click at [504, 7] on main "You're on a free trial of CrewAI Cloud with full access to all features. Your t…" at bounding box center [531, 254] width 787 height 508
click at [504, 21] on div "You're on a free trial of CrewAI Cloud with full access to all features. Your t…" at bounding box center [531, 33] width 741 height 39
drag, startPoint x: 456, startPoint y: 450, endPoint x: 198, endPoint y: 30, distance: 493.2
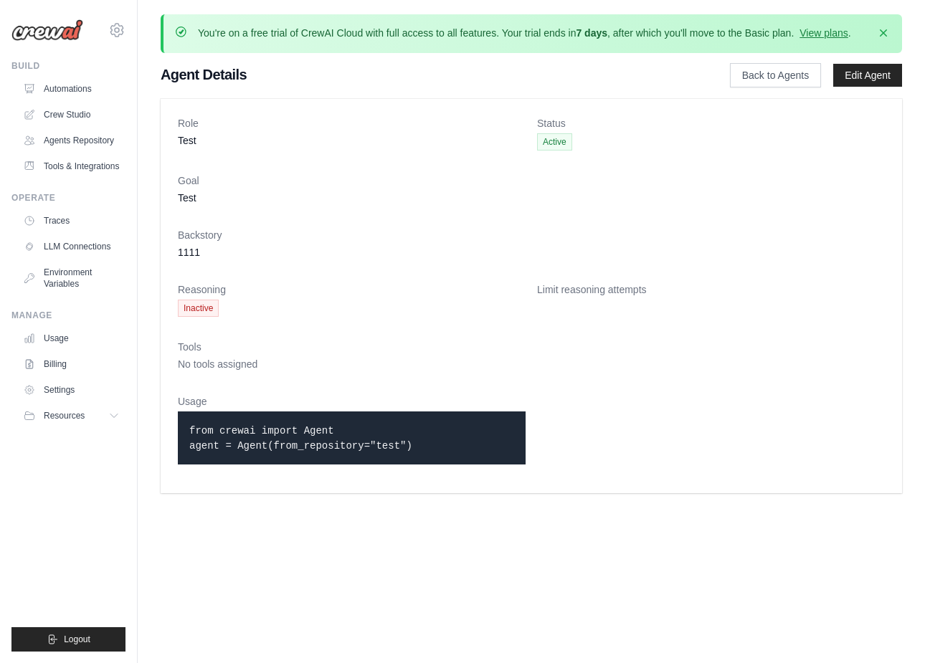
click at [198, 30] on div "You're on a free trial of CrewAI Cloud with full access to all features. Your t…" at bounding box center [531, 256] width 787 height 485
click at [198, 30] on p "You're on a free trial of CrewAI Cloud with full access to all features. Your t…" at bounding box center [524, 33] width 653 height 14
drag, startPoint x: 198, startPoint y: 30, endPoint x: 458, endPoint y: 441, distance: 486.4
click at [458, 441] on div "You're on a free trial of CrewAI Cloud with full access to all features. Your t…" at bounding box center [531, 256] width 787 height 485
click at [473, 445] on p "from crewai import Agent agent = Agent(from_repository="test")" at bounding box center [351, 438] width 325 height 30
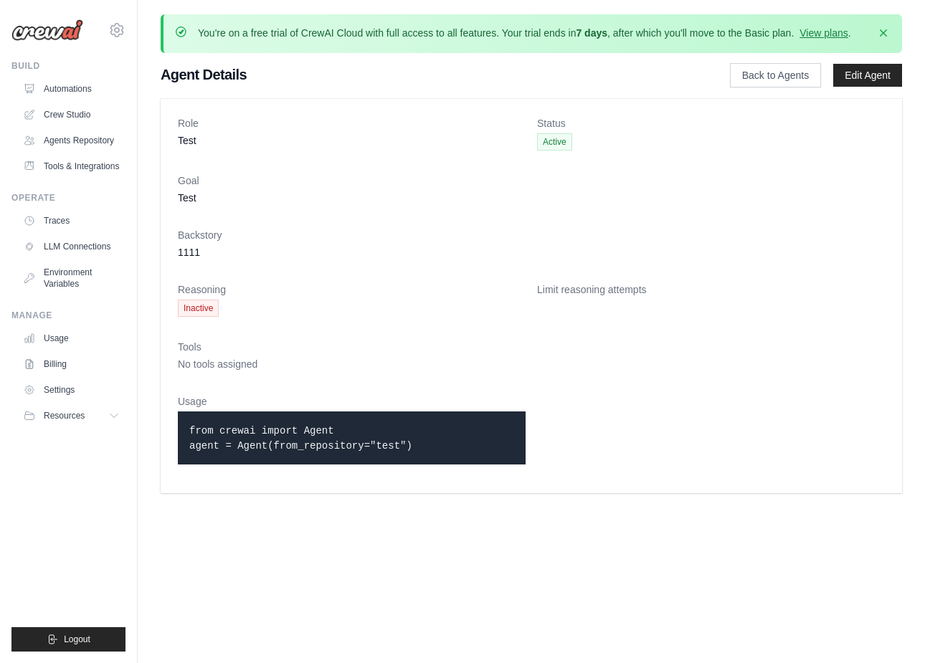
drag, startPoint x: 473, startPoint y: 445, endPoint x: 212, endPoint y: 40, distance: 481.7
click at [212, 40] on div "You're on a free trial of CrewAI Cloud with full access to all features. Your t…" at bounding box center [531, 256] width 787 height 485
drag, startPoint x: 199, startPoint y: 28, endPoint x: 463, endPoint y: 448, distance: 496.2
click at [463, 448] on div "You're on a free trial of CrewAI Cloud with full access to all features. Your t…" at bounding box center [531, 256] width 787 height 485
click at [479, 448] on p "from crewai import Agent agent = Agent(from_repository="test")" at bounding box center [351, 438] width 325 height 30
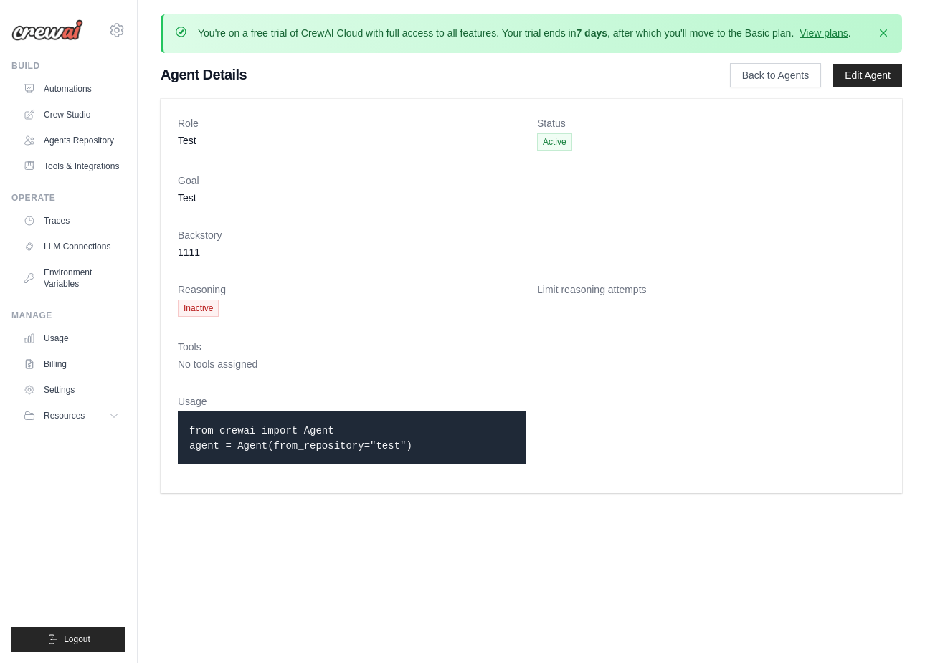
drag, startPoint x: 471, startPoint y: 449, endPoint x: 191, endPoint y: 32, distance: 502.4
click at [191, 32] on div "You're on a free trial of CrewAI Cloud with full access to all features. Your t…" at bounding box center [531, 256] width 787 height 485
click at [199, 28] on p "You're on a free trial of CrewAI Cloud with full access to all features. Your t…" at bounding box center [524, 33] width 653 height 14
drag, startPoint x: 199, startPoint y: 28, endPoint x: 468, endPoint y: 452, distance: 501.9
click at [468, 452] on div "You're on a free trial of CrewAI Cloud with full access to all features. Your t…" at bounding box center [531, 256] width 787 height 485
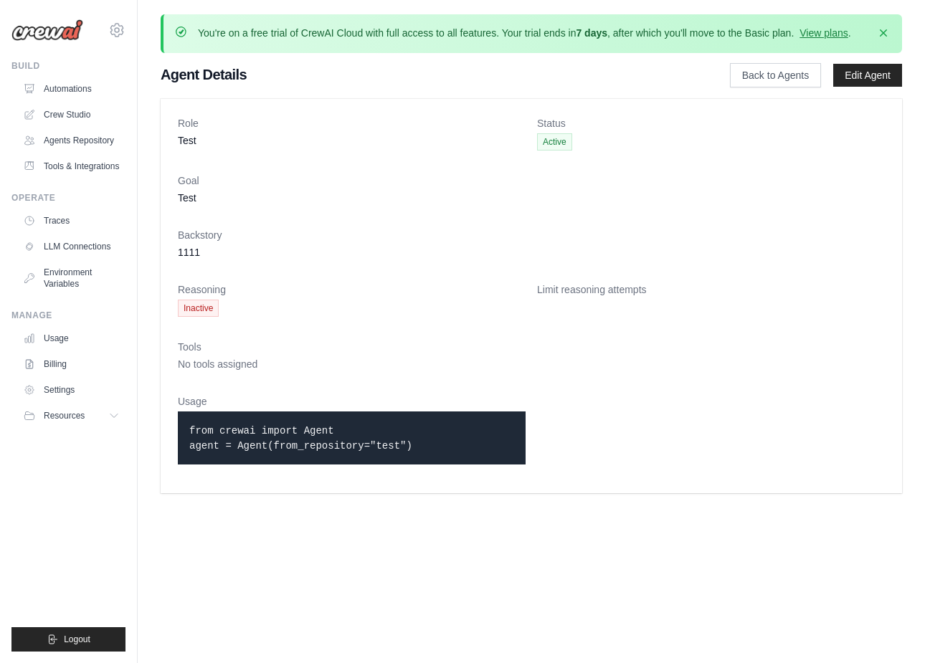
click at [480, 452] on p "from crewai import Agent agent = Agent(from_repository="test")" at bounding box center [351, 438] width 325 height 30
drag, startPoint x: 480, startPoint y: 452, endPoint x: 222, endPoint y: 119, distance: 421.1
click at [222, 119] on dl "Role Test Status Active Goal Test Backstory 1111 Reasoning Inactive Limit reaso…" at bounding box center [531, 296] width 707 height 360
drag, startPoint x: 199, startPoint y: 29, endPoint x: 463, endPoint y: 440, distance: 488.1
click at [463, 440] on div "You're on a free trial of CrewAI Cloud with full access to all features. Your t…" at bounding box center [531, 256] width 787 height 485
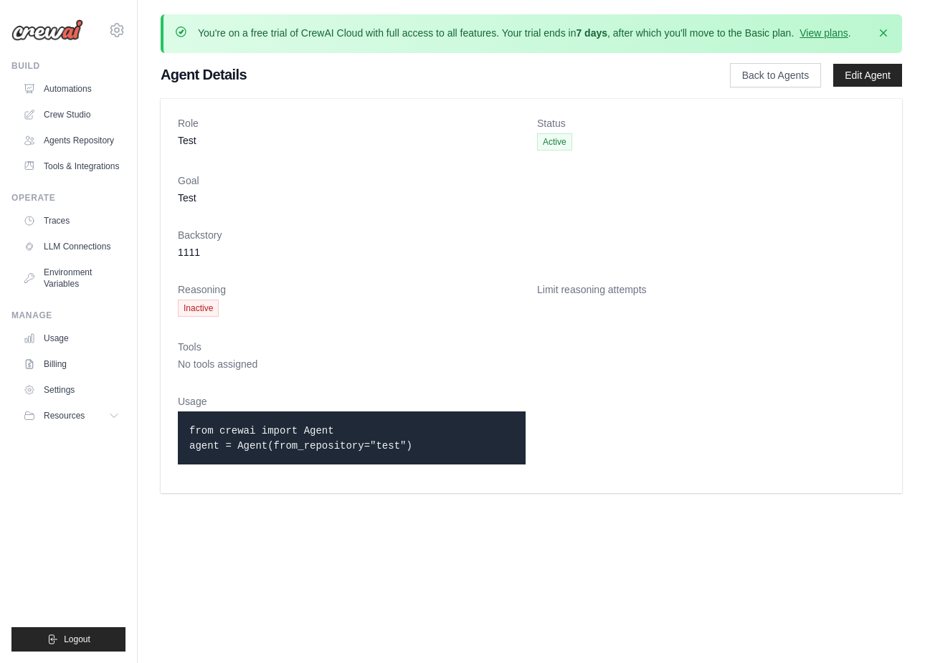
click at [469, 443] on p "from crewai import Agent agent = Agent(from_repository="test")" at bounding box center [351, 438] width 325 height 30
drag, startPoint x: 457, startPoint y: 447, endPoint x: 198, endPoint y: 24, distance: 497.0
click at [198, 24] on div "You're on a free trial of CrewAI Cloud with full access to all features. Your t…" at bounding box center [531, 256] width 787 height 485
click at [198, 34] on p "You're on a free trial of CrewAI Cloud with full access to all features. Your t…" at bounding box center [524, 33] width 653 height 14
drag, startPoint x: 198, startPoint y: 34, endPoint x: 457, endPoint y: 450, distance: 489.9
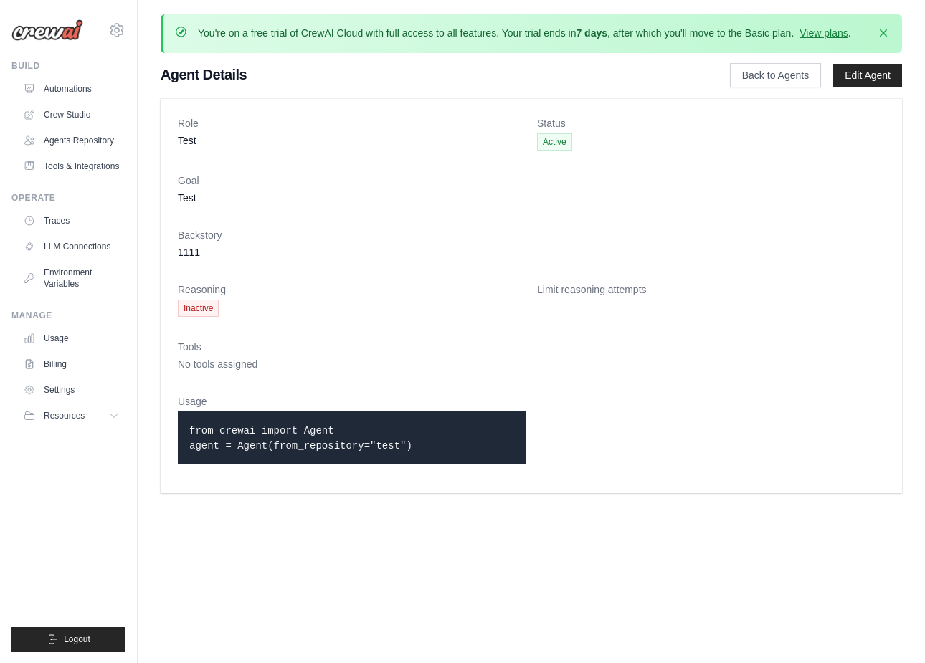
click at [457, 450] on div "You're on a free trial of CrewAI Cloud with full access to all features. Your t…" at bounding box center [531, 256] width 787 height 485
click at [479, 448] on p "from crewai import Agent agent = Agent(from_repository="test")" at bounding box center [351, 438] width 325 height 30
drag, startPoint x: 479, startPoint y: 448, endPoint x: 229, endPoint y: 136, distance: 399.9
click at [229, 136] on dl "Role Test Status Active Goal Test Backstory 1111 Reasoning Inactive Limit reaso…" at bounding box center [531, 296] width 707 height 360
drag, startPoint x: 198, startPoint y: 32, endPoint x: 478, endPoint y: 473, distance: 522.8
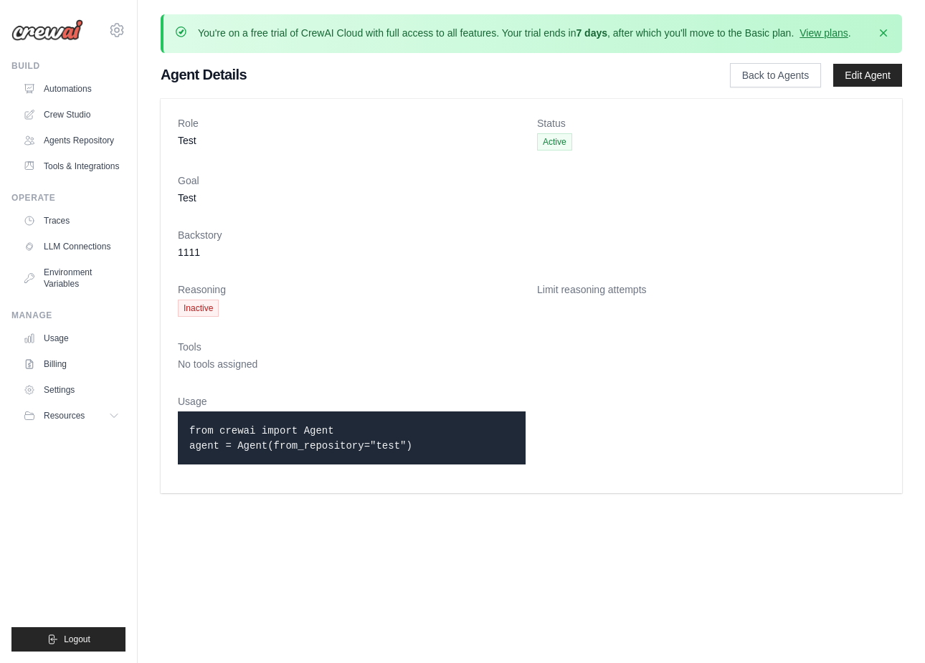
click at [478, 473] on div "You're on a free trial of CrewAI Cloud with full access to all features. Your t…" at bounding box center [531, 256] width 787 height 485
click at [465, 447] on p "from crewai import Agent agent = Agent(from_repository="test")" at bounding box center [351, 438] width 325 height 30
drag, startPoint x: 444, startPoint y: 517, endPoint x: 189, endPoint y: 18, distance: 560.6
click at [189, 18] on body "tuoxiansp@gmail.com Settings Build Automations" at bounding box center [462, 331] width 925 height 663
click at [199, 32] on p "You're on a free trial of CrewAI Cloud with full access to all features. Your t…" at bounding box center [524, 33] width 653 height 14
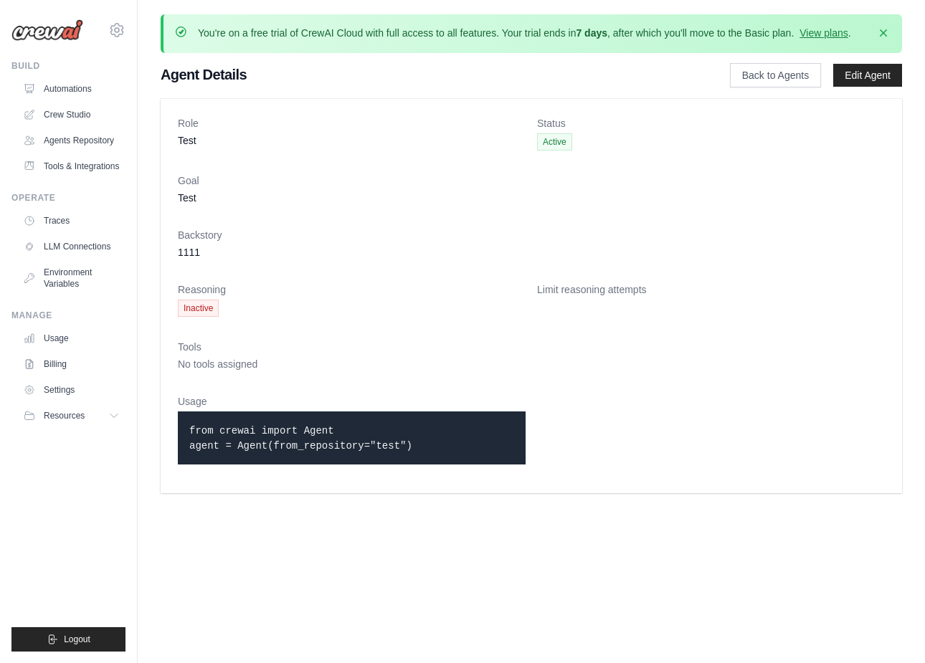
drag, startPoint x: 199, startPoint y: 32, endPoint x: 426, endPoint y: 499, distance: 518.9
click at [426, 499] on main "You're on a free trial of CrewAI Cloud with full access to all features. Your t…" at bounding box center [531, 254] width 787 height 508
click at [444, 479] on div "Role Test Status Active Goal Test Backstory 1111 Reasoning Inactive Limit reaso…" at bounding box center [531, 296] width 741 height 394
click at [87, 241] on link "LLM Connections" at bounding box center [73, 246] width 108 height 23
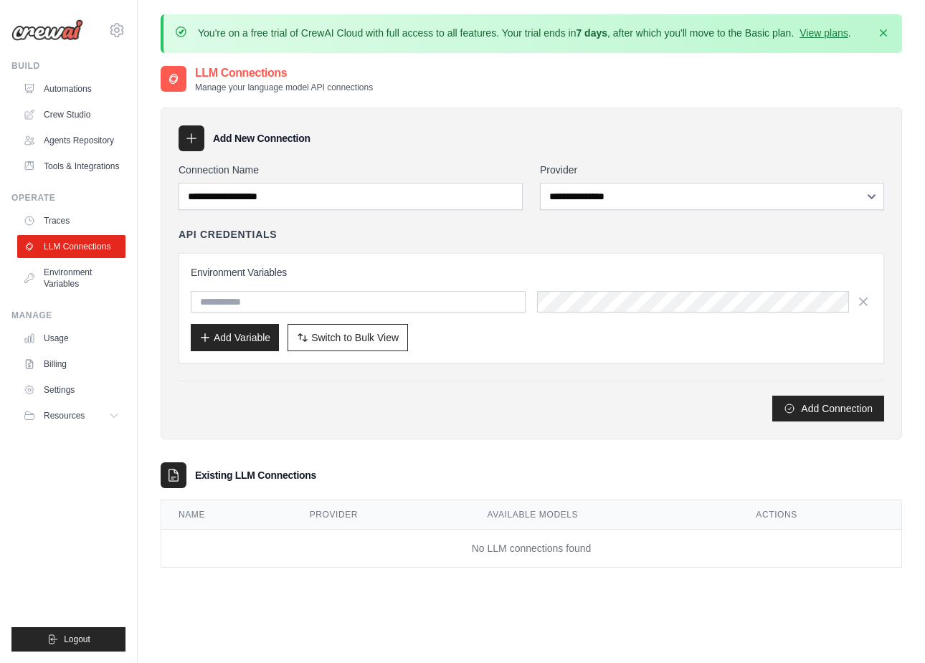
click at [328, 271] on h3 "Environment Variables" at bounding box center [531, 272] width 681 height 14
click at [341, 230] on div "API Credentials" at bounding box center [532, 234] width 706 height 14
click at [65, 141] on link "Agents Repository" at bounding box center [73, 140] width 108 height 23
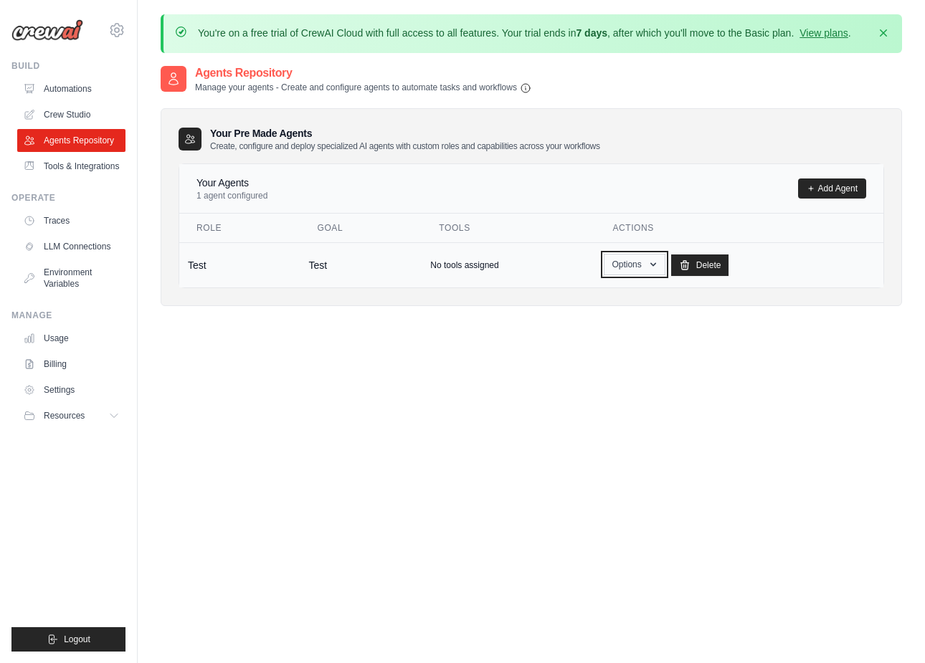
click at [627, 268] on button "Options" at bounding box center [634, 265] width 61 height 22
click at [592, 325] on link "Edit" at bounding box center [613, 323] width 103 height 26
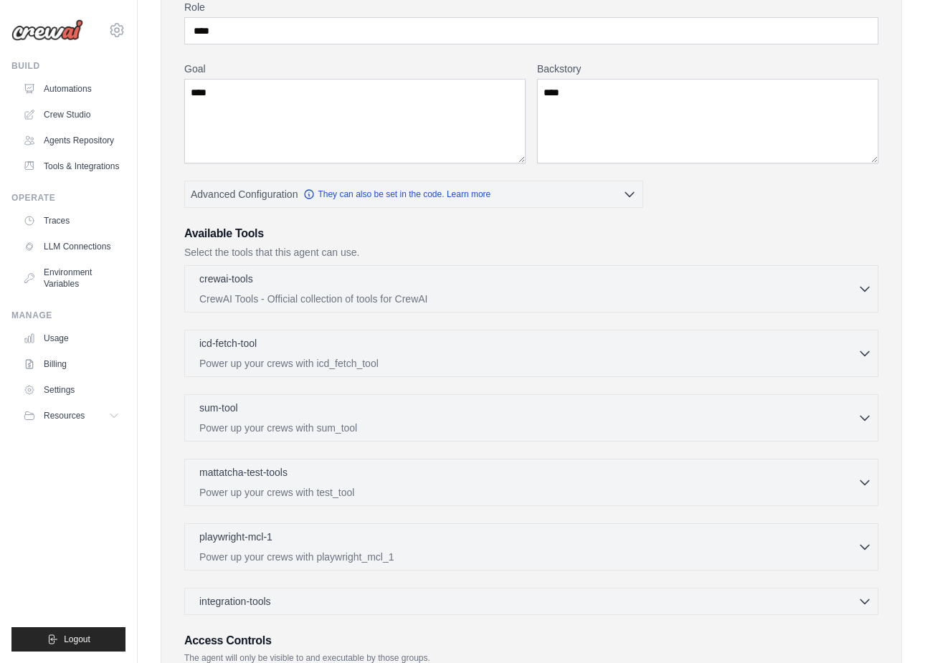
scroll to position [192, 0]
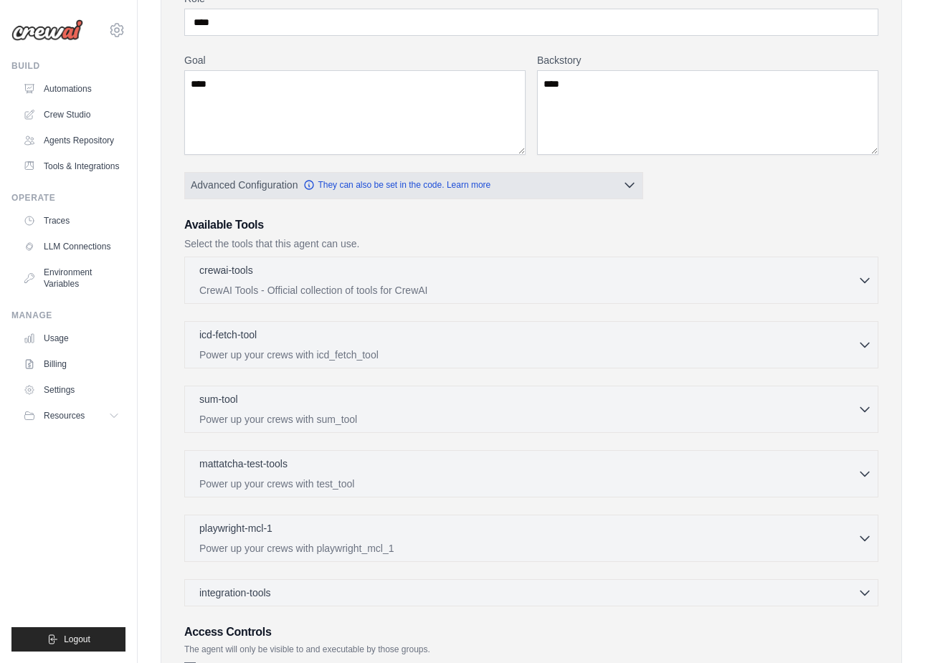
click at [556, 182] on button "Advanced Configuration They can also be set in the code. Learn more" at bounding box center [413, 185] width 457 height 26
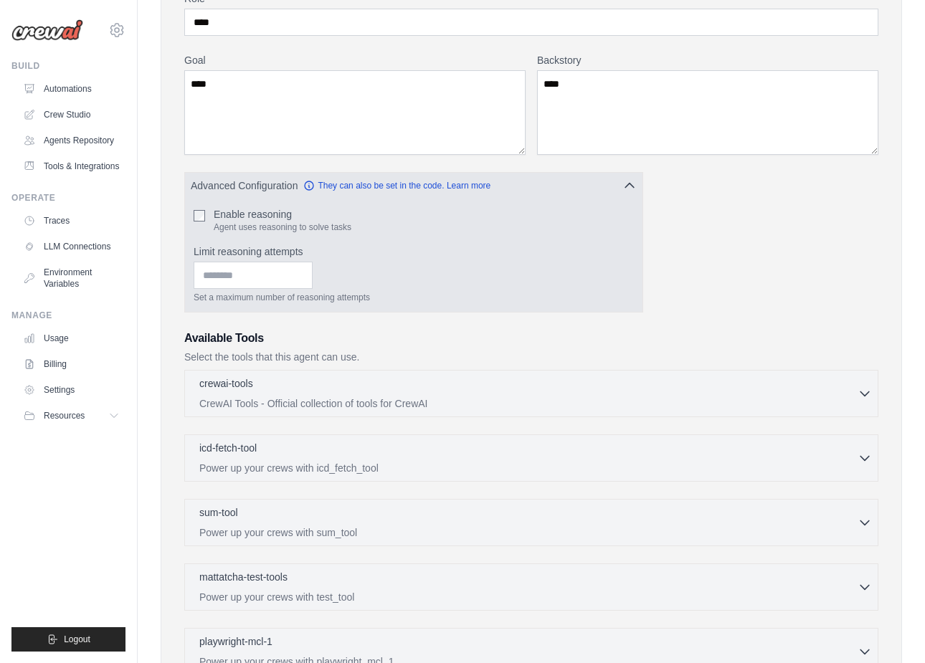
click at [238, 250] on label "Limit reasoning attempts" at bounding box center [414, 252] width 440 height 14
click at [238, 262] on input "Limit reasoning attempts" at bounding box center [253, 275] width 119 height 27
click at [238, 250] on label "Limit reasoning attempts" at bounding box center [414, 252] width 440 height 14
click at [238, 262] on input "Limit reasoning attempts" at bounding box center [253, 275] width 119 height 27
click at [238, 250] on label "Limit reasoning attempts" at bounding box center [414, 252] width 440 height 14
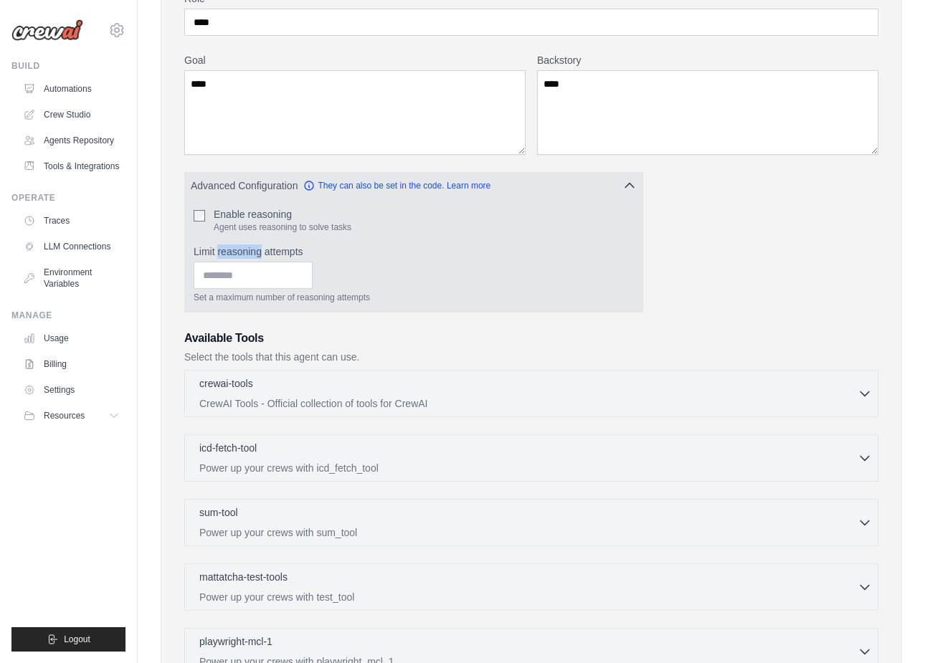
click at [238, 262] on input "Limit reasoning attempts" at bounding box center [253, 275] width 119 height 27
click at [243, 269] on input "Limit reasoning attempts" at bounding box center [253, 275] width 119 height 27
click at [375, 280] on div "Set a maximum number of reasoning attempts" at bounding box center [414, 283] width 440 height 42
click at [241, 278] on input "Limit reasoning attempts" at bounding box center [253, 275] width 119 height 27
click at [280, 295] on p "Set a maximum number of reasoning attempts" at bounding box center [414, 297] width 440 height 11
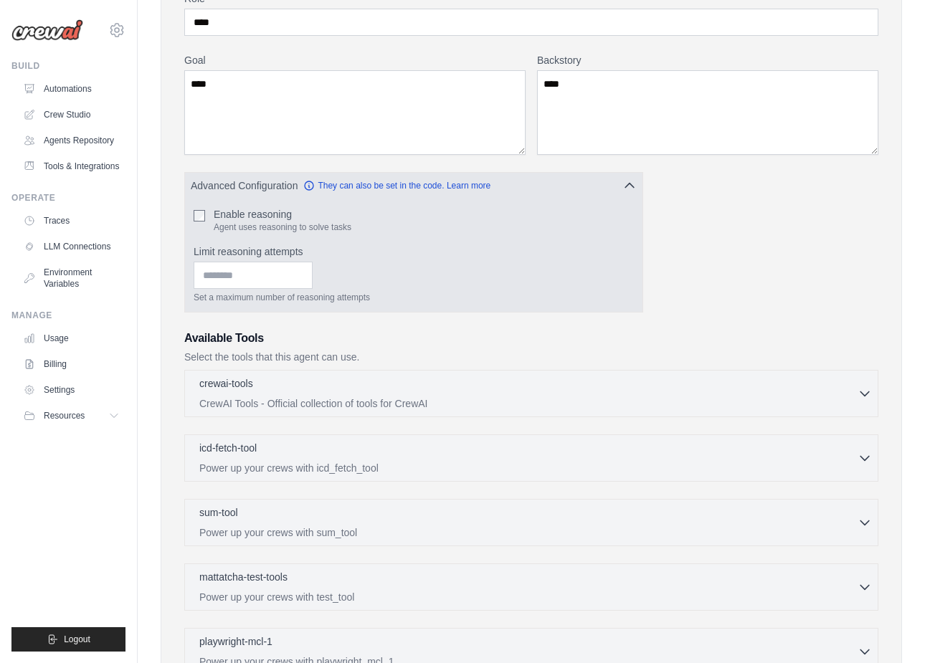
click at [280, 295] on p "Set a maximum number of reasoning attempts" at bounding box center [414, 297] width 440 height 11
click at [385, 286] on div "Set a maximum number of reasoning attempts" at bounding box center [414, 283] width 440 height 42
click at [570, 188] on button "Advanced Configuration They can also be set in the code. Learn more" at bounding box center [413, 185] width 457 height 26
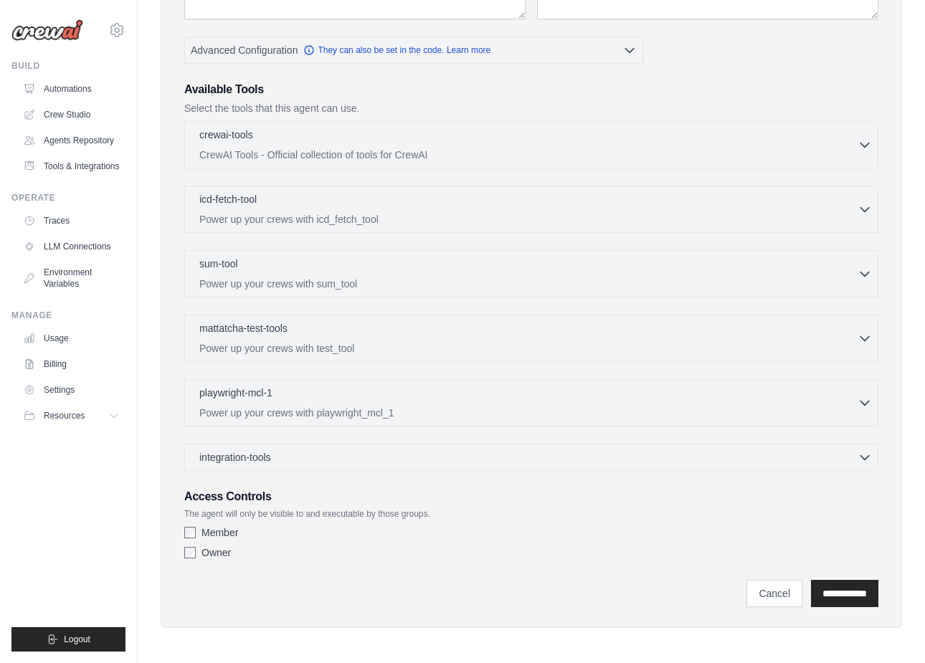
scroll to position [329, 0]
click at [841, 598] on input "**********" at bounding box center [844, 592] width 67 height 27
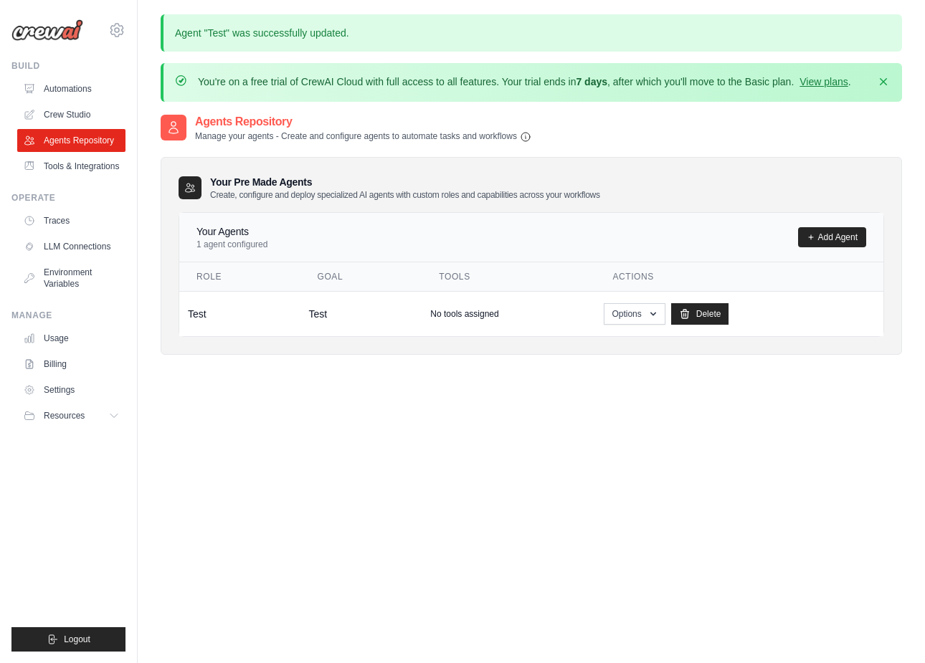
click at [473, 186] on h3 "Your Pre Made Agents Create, configure and deploy specialized AI agents with cu…" at bounding box center [405, 188] width 390 height 26
